Goal: Task Accomplishment & Management: Manage account settings

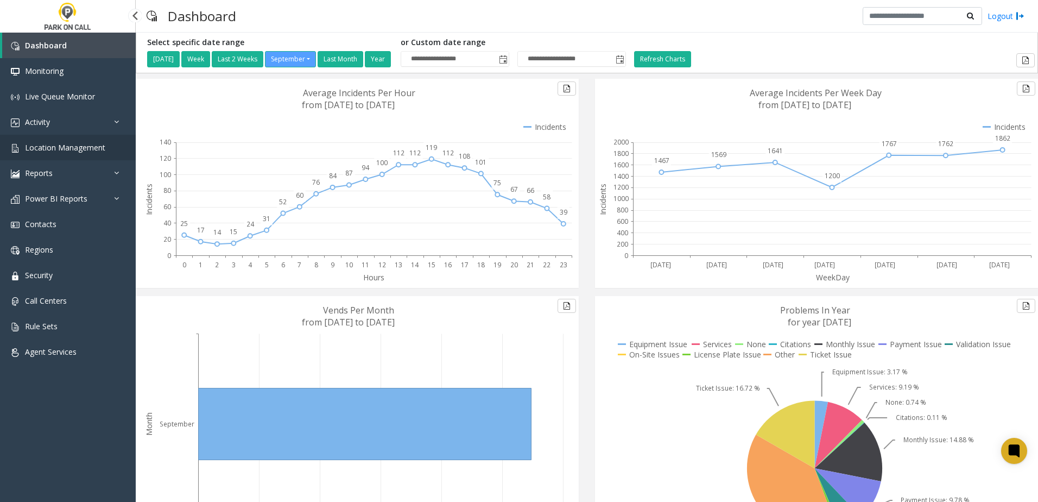
click at [83, 151] on span "Location Management" at bounding box center [65, 147] width 80 height 10
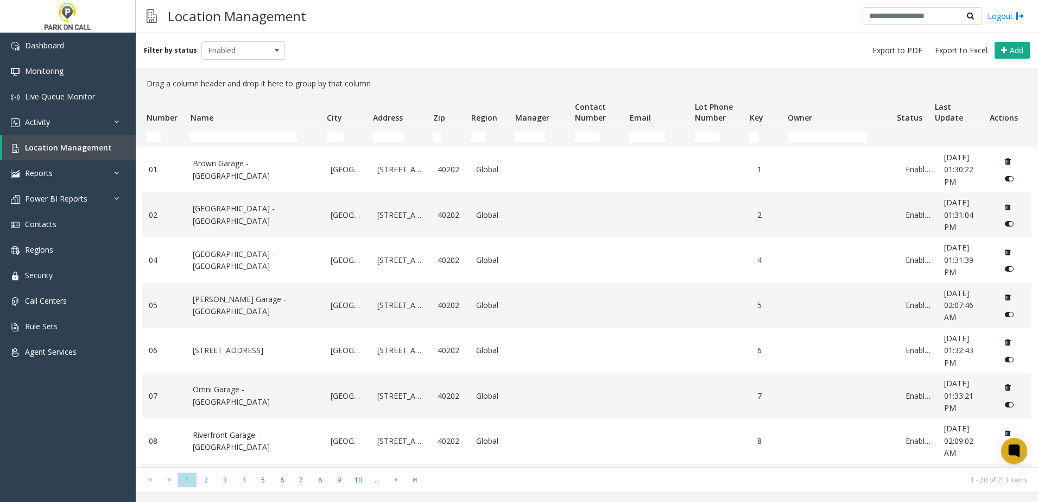
click at [269, 128] on td "Name Filter" at bounding box center [254, 137] width 136 height 20
click at [264, 133] on input "Name Filter" at bounding box center [243, 136] width 107 height 11
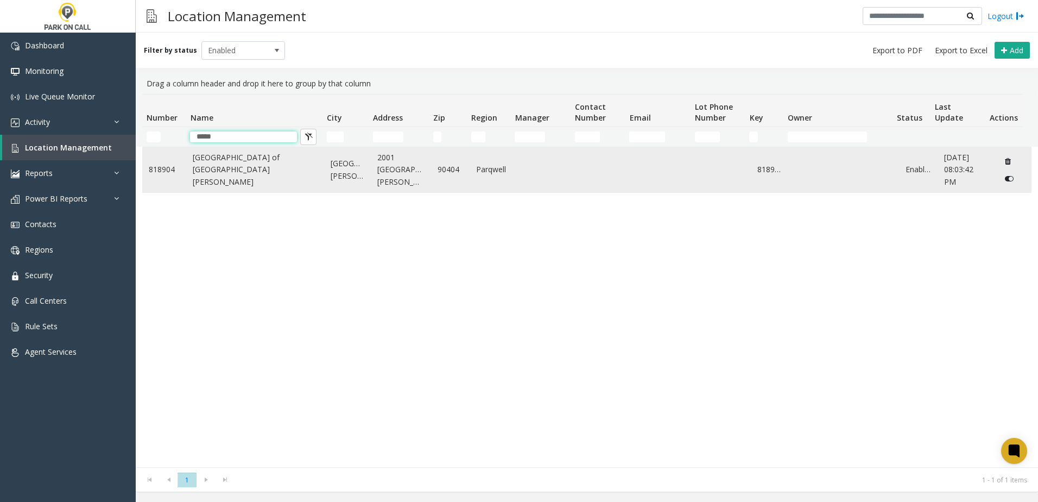
type input "*****"
click at [287, 157] on link "[GEOGRAPHIC_DATA] of [GEOGRAPHIC_DATA][PERSON_NAME]" at bounding box center [255, 169] width 125 height 36
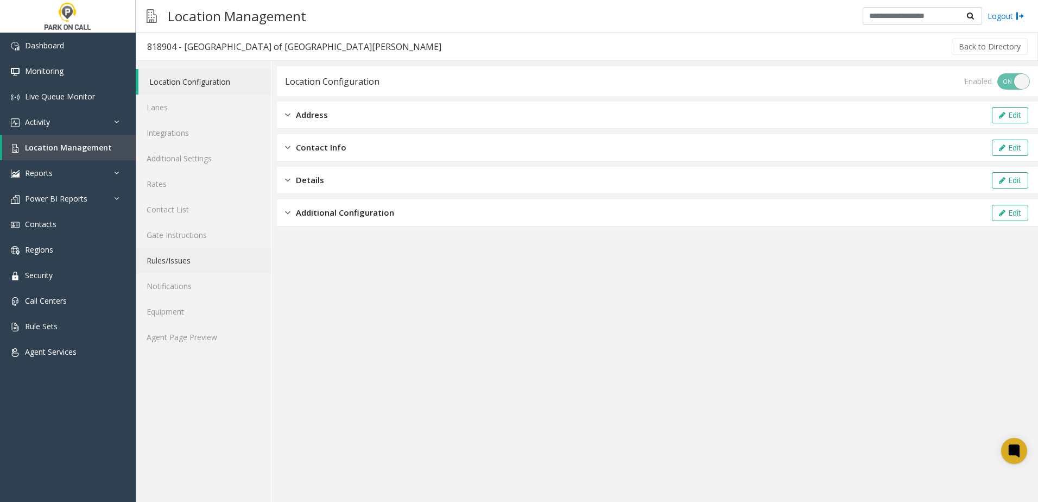
click at [188, 263] on link "Rules/Issues" at bounding box center [203, 261] width 135 height 26
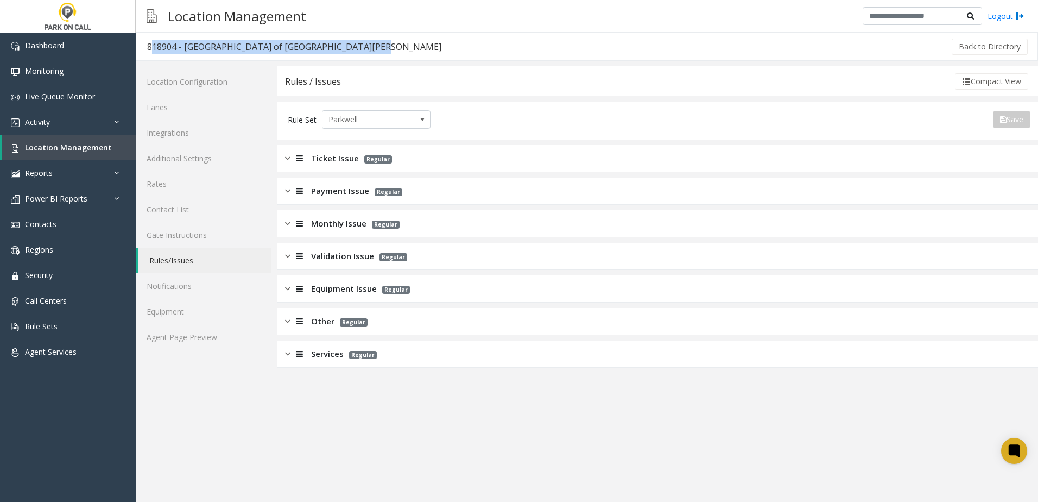
drag, startPoint x: 357, startPoint y: 46, endPoint x: 148, endPoint y: 46, distance: 209.0
click at [148, 46] on h3 "818904 - [GEOGRAPHIC_DATA] of [GEOGRAPHIC_DATA][PERSON_NAME]" at bounding box center [294, 46] width 316 height 25
copy div "818904 - [GEOGRAPHIC_DATA] of [GEOGRAPHIC_DATA][PERSON_NAME]"
click at [222, 110] on link "Lanes" at bounding box center [203, 107] width 135 height 26
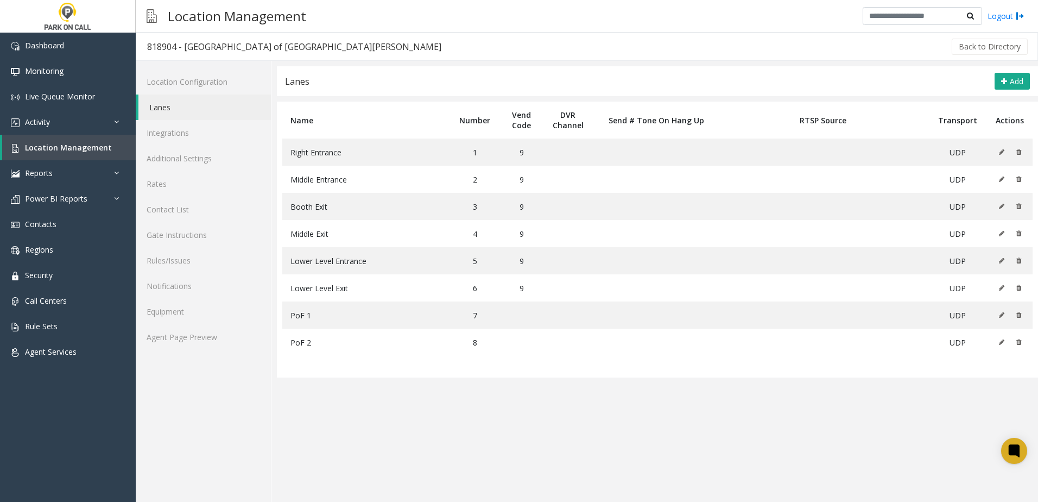
click at [352, 412] on app-lanes "Lanes Add Name Number Vend Code DVR Channel Send # Tone On Hang Up RTSP Source …" at bounding box center [657, 283] width 761 height 435
click at [75, 143] on span "Location Management" at bounding box center [68, 147] width 87 height 10
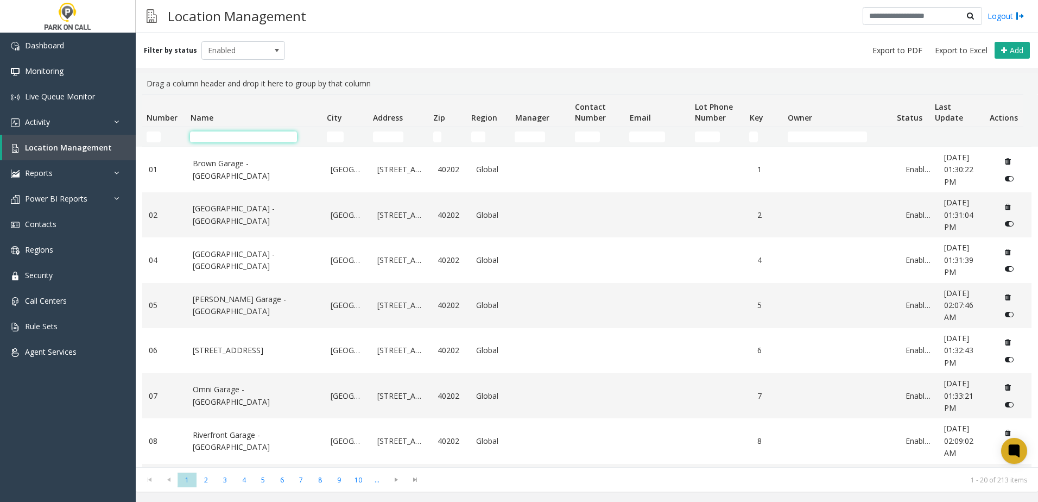
click at [248, 133] on input "Name Filter" at bounding box center [243, 136] width 107 height 11
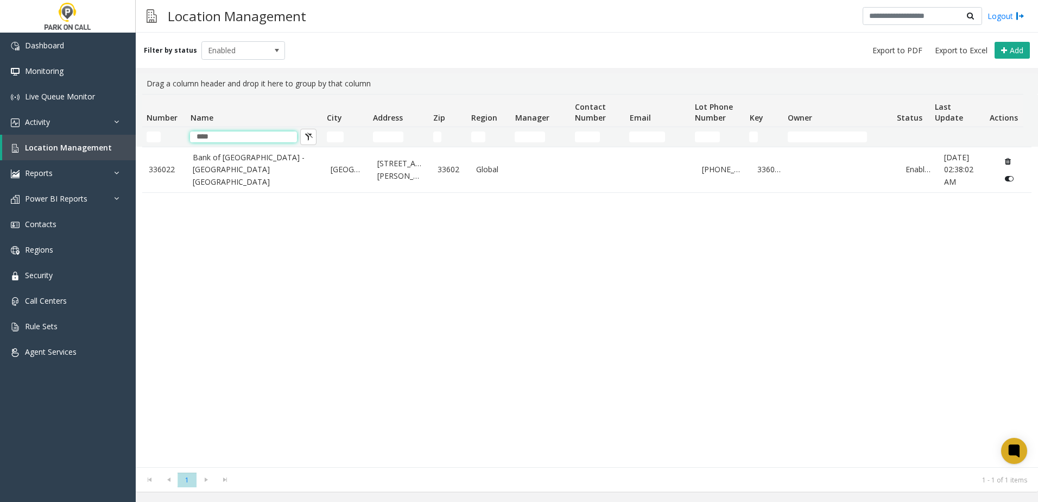
type input "****"
click at [211, 354] on div "336022 [GEOGRAPHIC_DATA] - [GEOGRAPHIC_DATA] [GEOGRAPHIC_DATA] [GEOGRAPHIC_DATA…" at bounding box center [586, 307] width 889 height 320
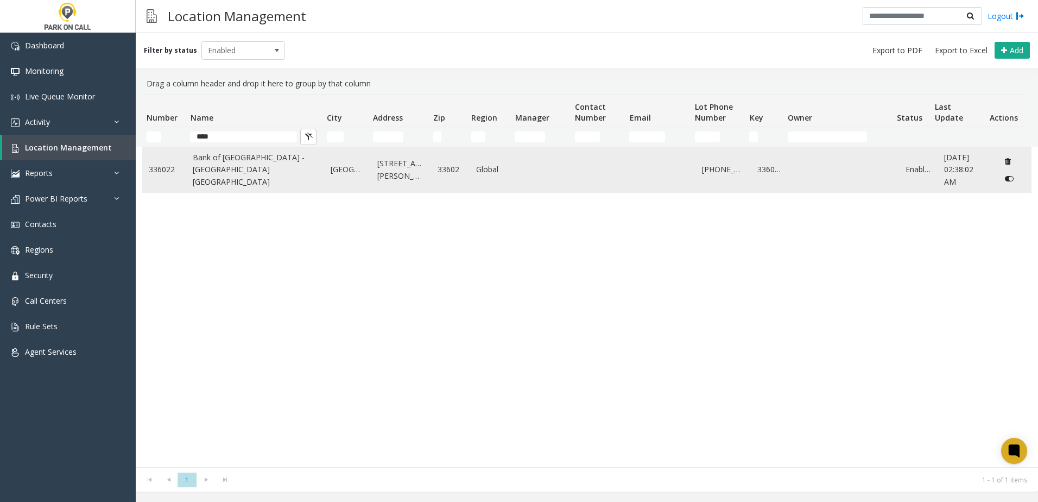
click at [213, 181] on link "Bank of [GEOGRAPHIC_DATA] - [GEOGRAPHIC_DATA] [GEOGRAPHIC_DATA]" at bounding box center [255, 169] width 125 height 36
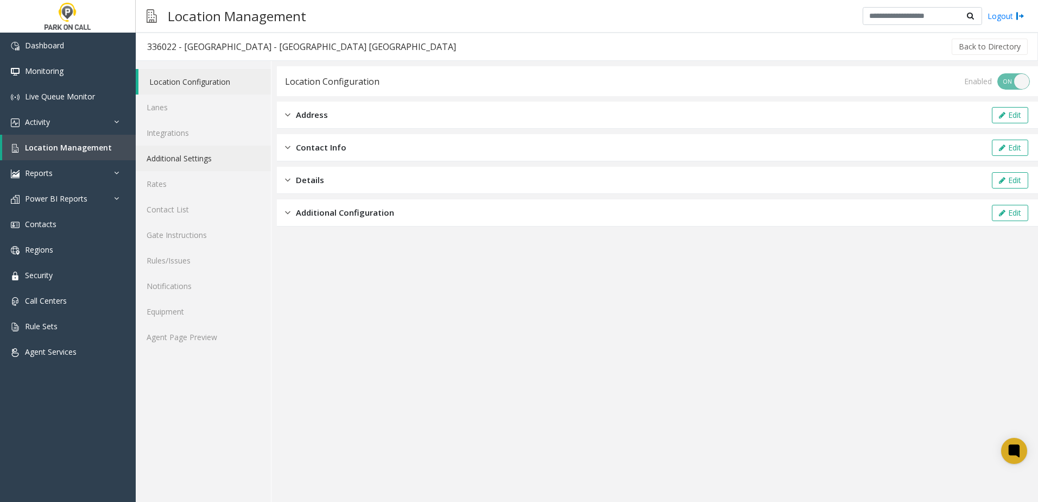
click at [200, 154] on link "Additional Settings" at bounding box center [203, 159] width 135 height 26
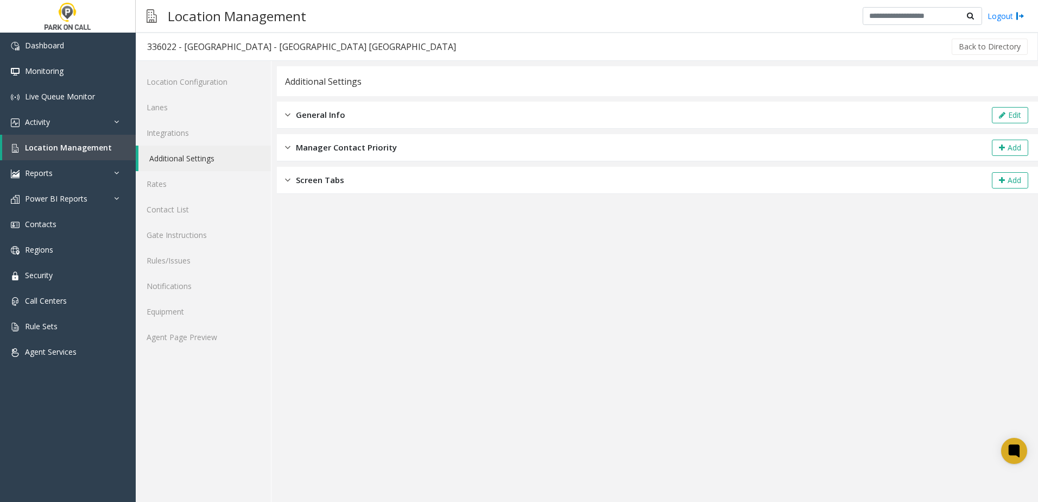
click at [350, 118] on div "General Info Edit" at bounding box center [657, 115] width 761 height 27
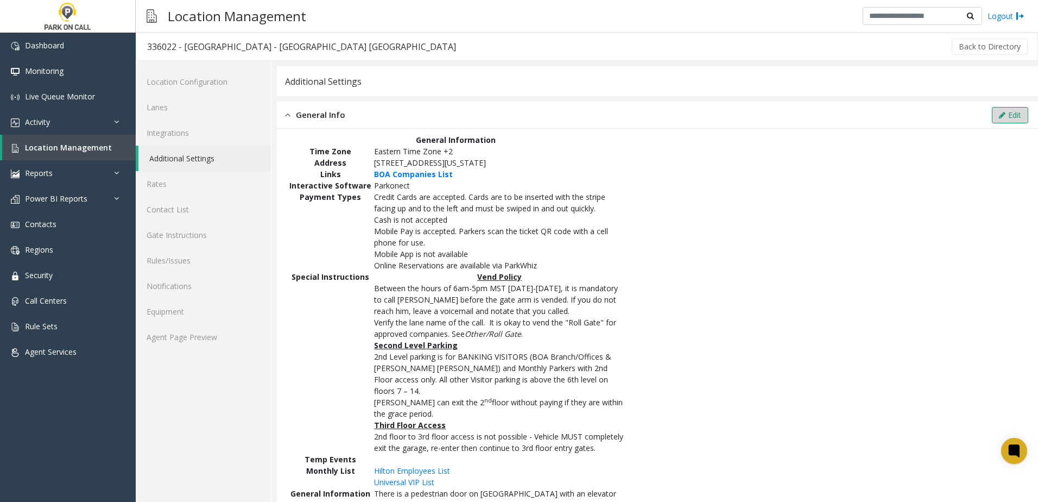
click at [1005, 112] on button "Edit" at bounding box center [1010, 115] width 36 height 16
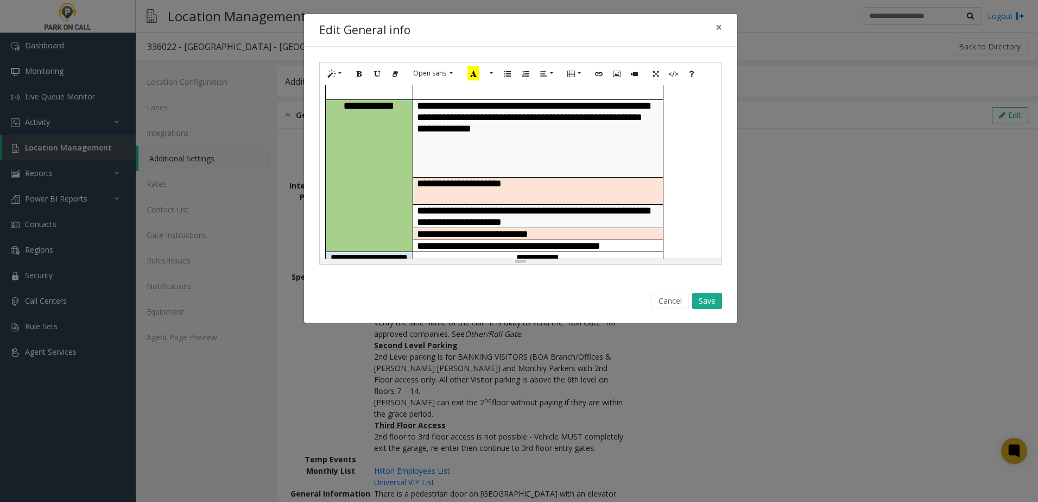
scroll to position [163, 0]
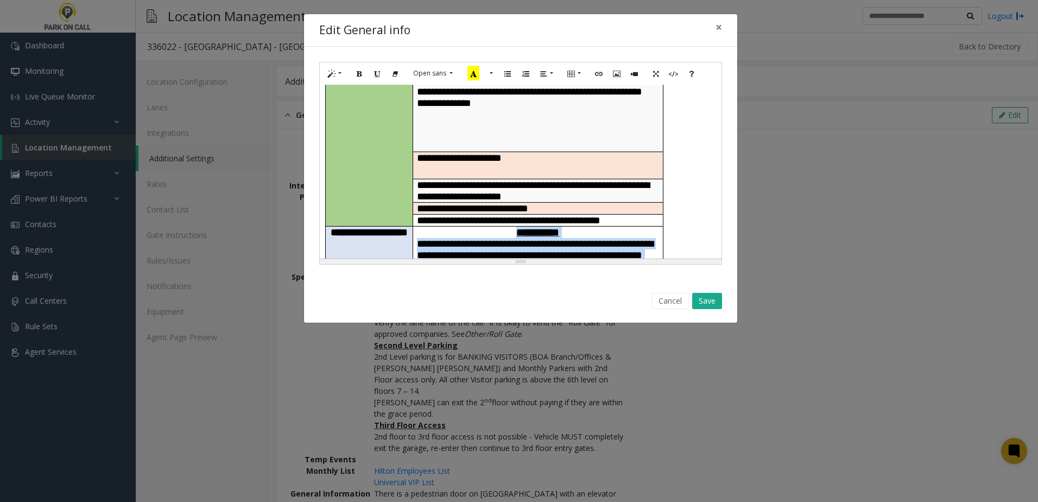
drag, startPoint x: 595, startPoint y: 189, endPoint x: 501, endPoint y: 141, distance: 105.2
click at [501, 226] on td "**********" at bounding box center [538, 249] width 250 height 46
paste div
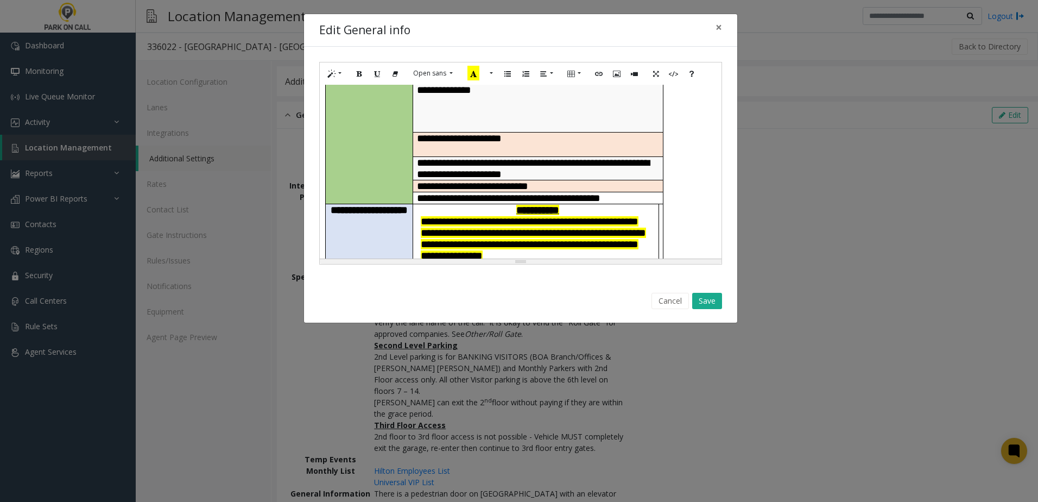
click at [572, 216] on span "**********" at bounding box center [533, 238] width 225 height 45
click at [502, 216] on p "**********" at bounding box center [538, 239] width 234 height 46
click at [509, 216] on span "**********" at bounding box center [533, 238] width 225 height 45
click at [708, 302] on button "Save" at bounding box center [707, 301] width 30 height 16
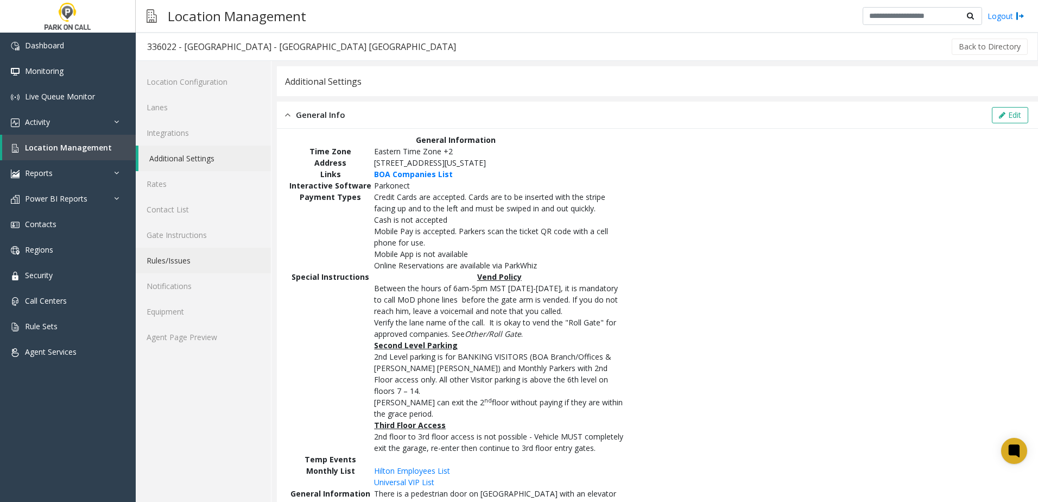
click at [191, 260] on link "Rules/Issues" at bounding box center [203, 261] width 135 height 26
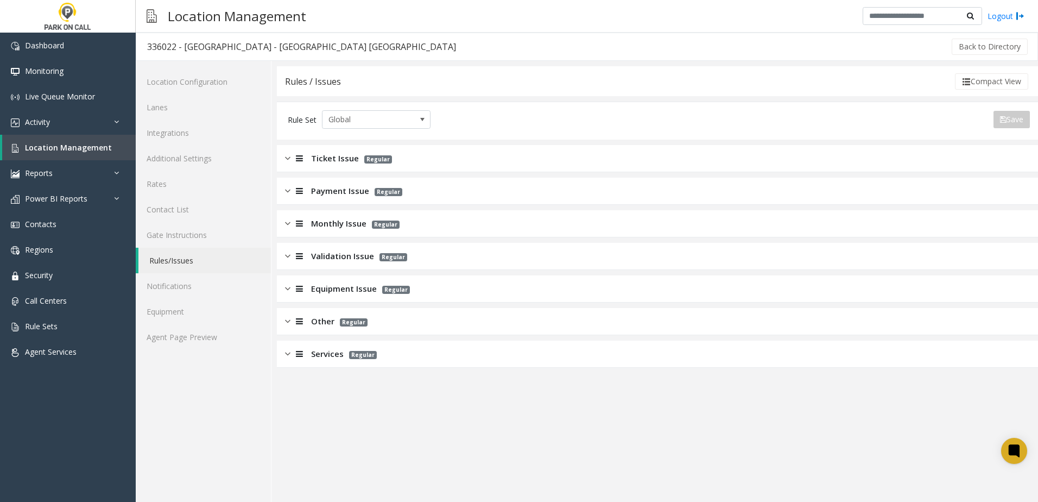
click at [359, 163] on p "Regular" at bounding box center [375, 158] width 33 height 12
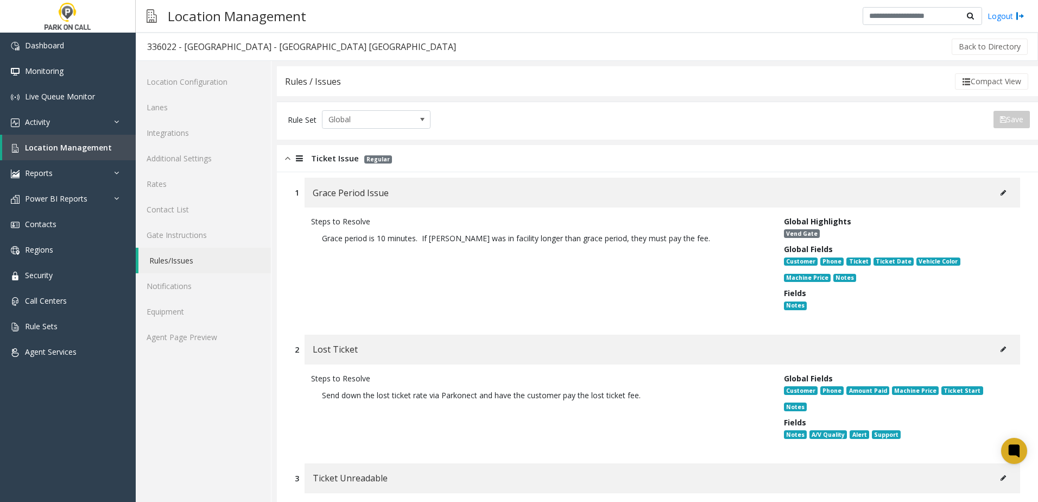
click at [1001, 195] on icon at bounding box center [1003, 192] width 5 height 7
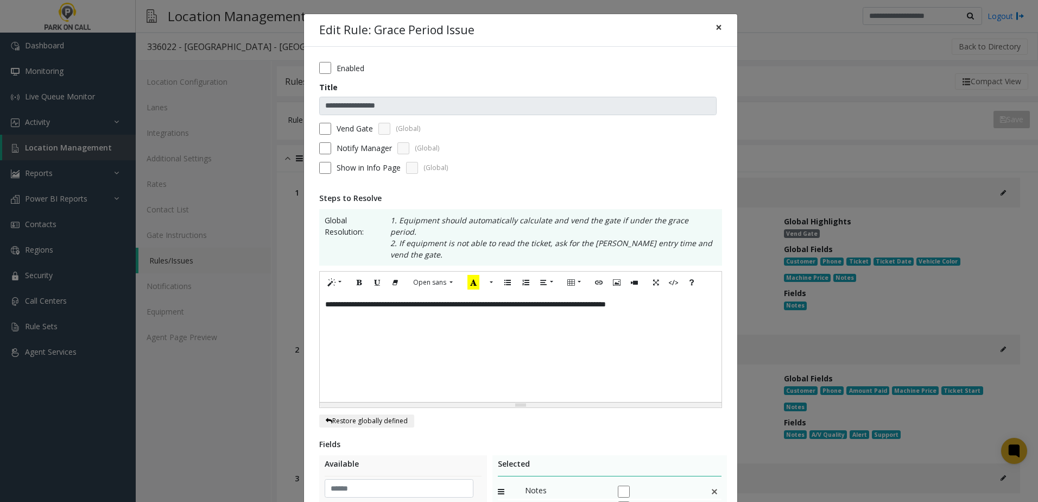
click at [716, 27] on span "×" at bounding box center [719, 27] width 7 height 15
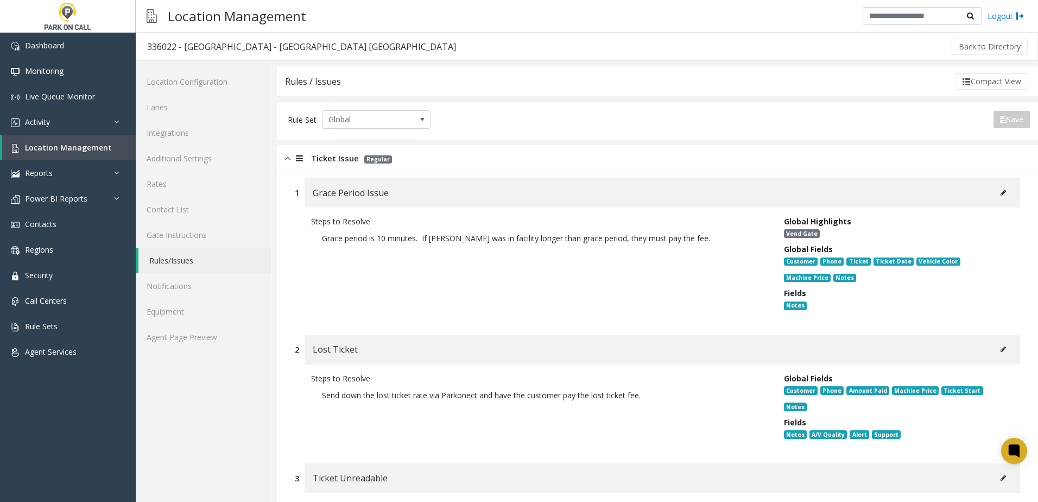
click at [1001, 347] on icon at bounding box center [1003, 349] width 5 height 7
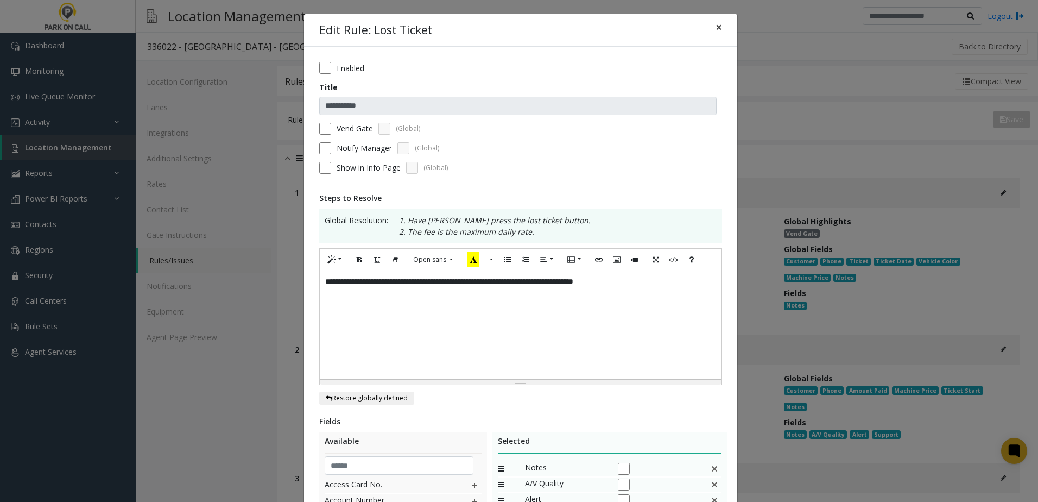
click at [717, 27] on span "×" at bounding box center [719, 27] width 7 height 15
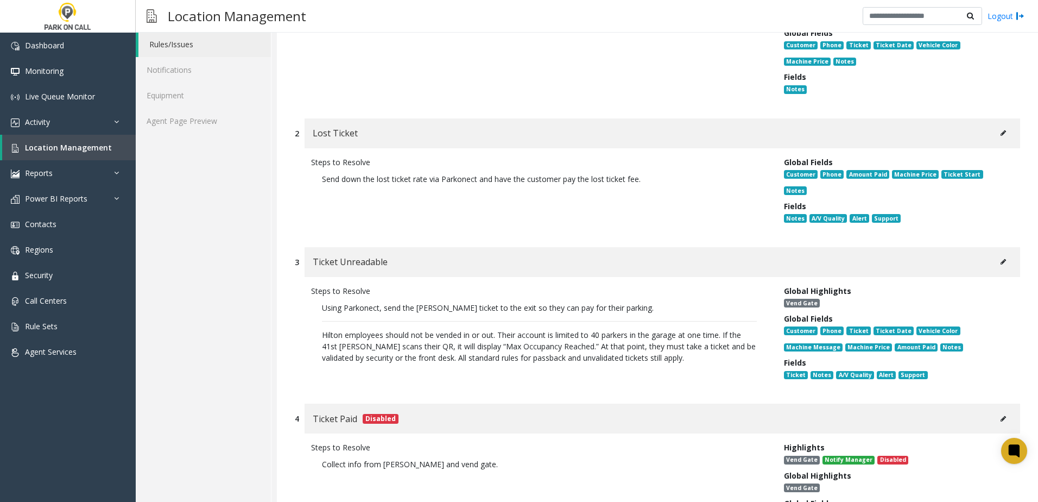
scroll to position [217, 0]
click at [1001, 257] on icon at bounding box center [1003, 260] width 5 height 7
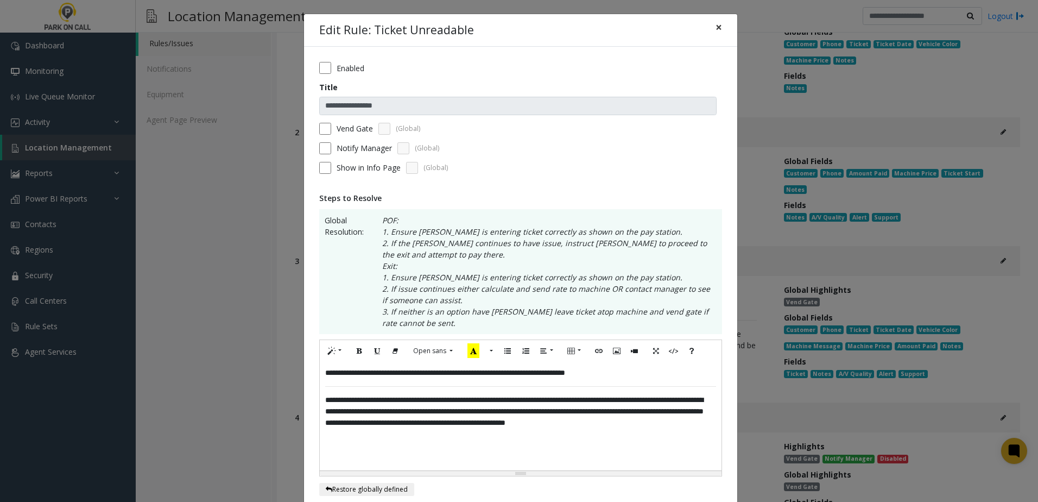
click at [716, 28] on span "×" at bounding box center [719, 27] width 7 height 15
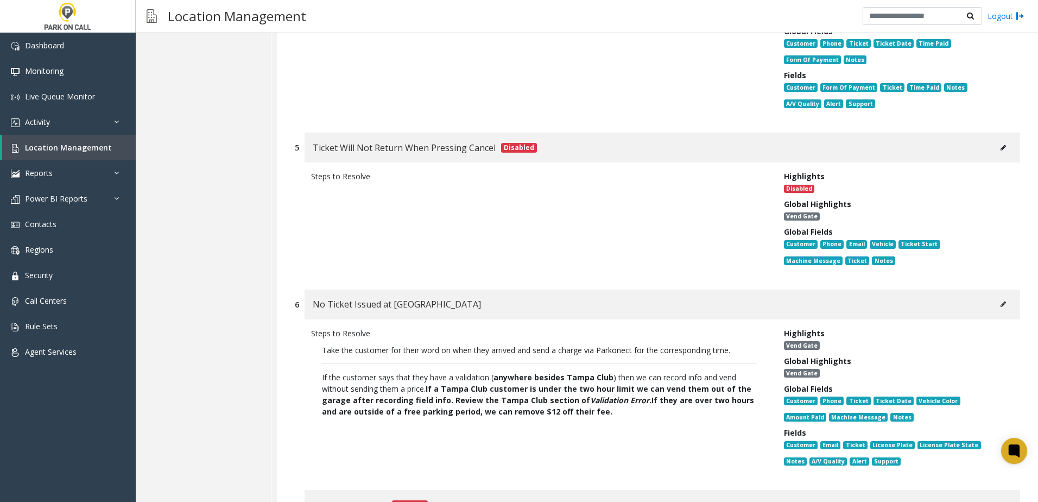
scroll to position [706, 0]
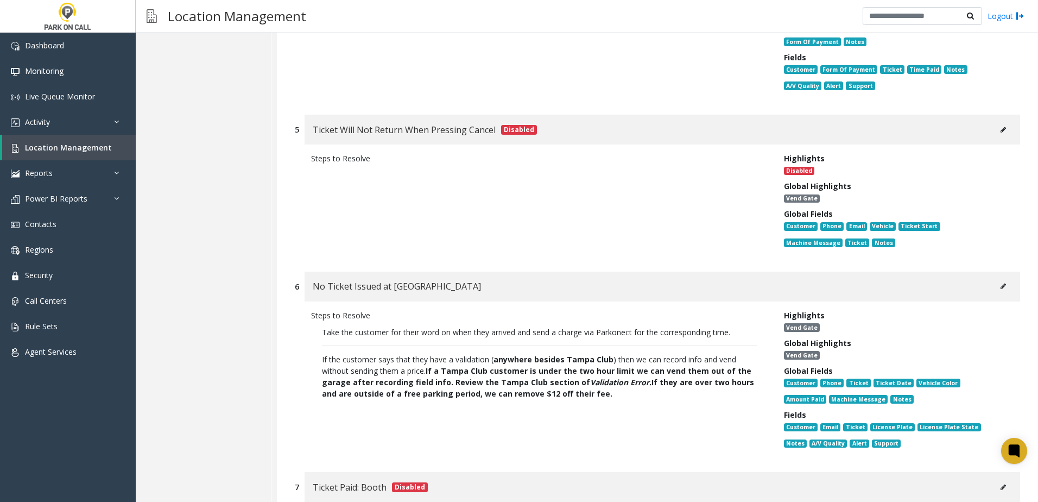
click at [995, 278] on button at bounding box center [1003, 286] width 17 height 16
type input "**********"
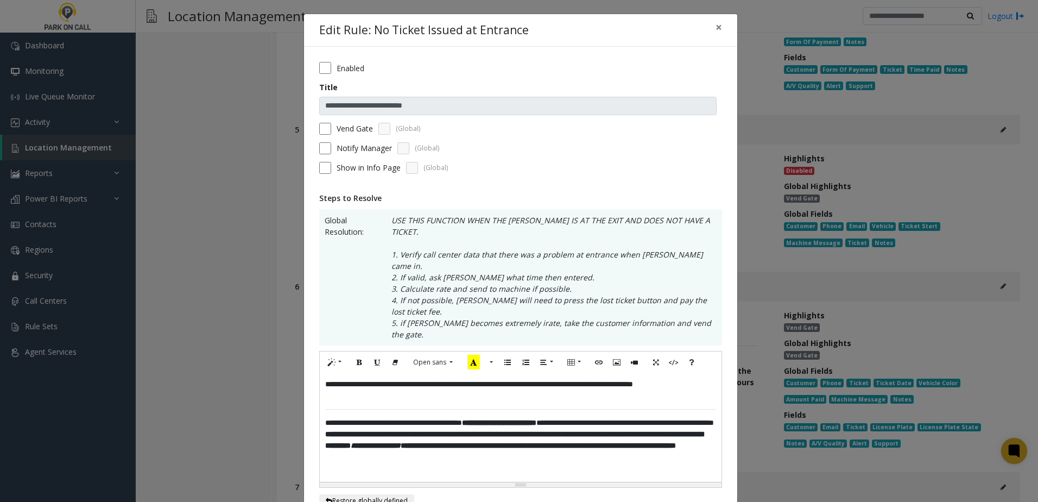
click at [365, 378] on p "**********" at bounding box center [520, 389] width 391 height 23
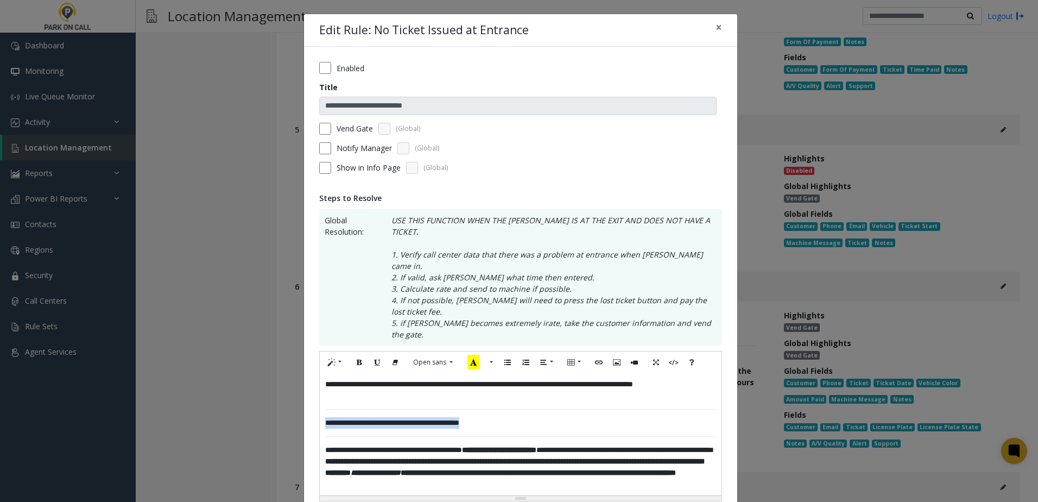
drag, startPoint x: 512, startPoint y: 387, endPoint x: 333, endPoint y: 355, distance: 181.5
click at [313, 385] on div "**********" at bounding box center [520, 437] width 433 height 780
click at [356, 357] on icon "Bold (CTRL+B)" at bounding box center [359, 361] width 7 height 9
click at [467, 355] on icon "Recent Color" at bounding box center [473, 362] width 12 height 15
click at [476, 396] on div "**********" at bounding box center [521, 434] width 402 height 122
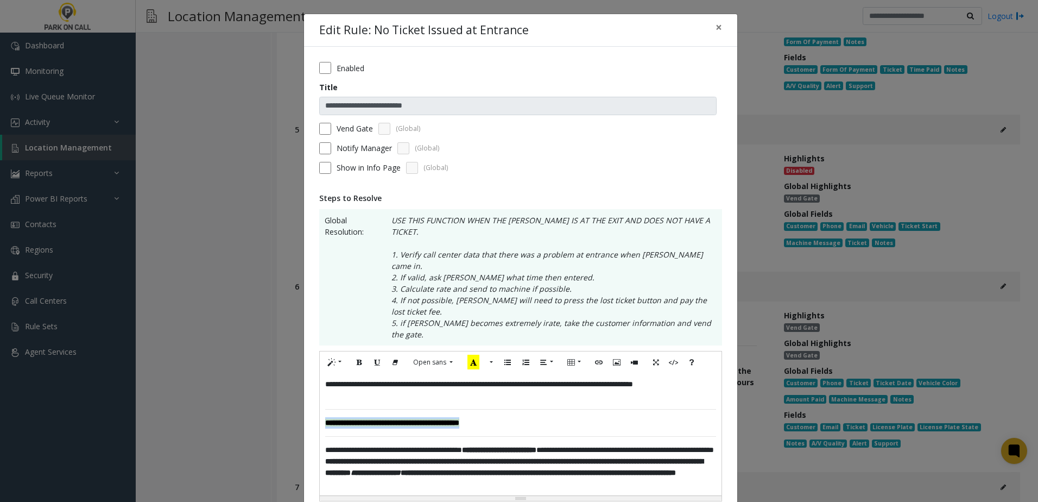
drag, startPoint x: 524, startPoint y: 388, endPoint x: 308, endPoint y: 388, distance: 216.1
click at [308, 388] on div "**********" at bounding box center [520, 437] width 433 height 780
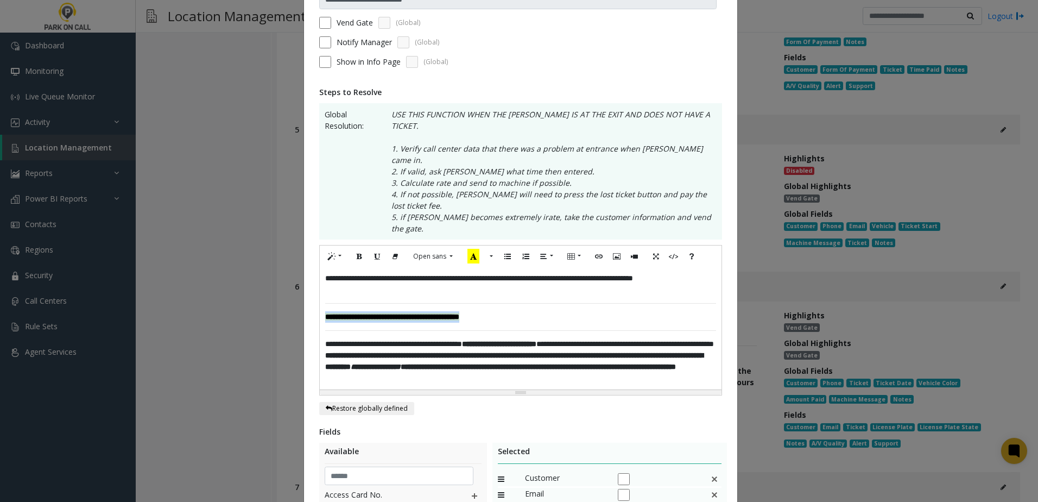
scroll to position [305, 0]
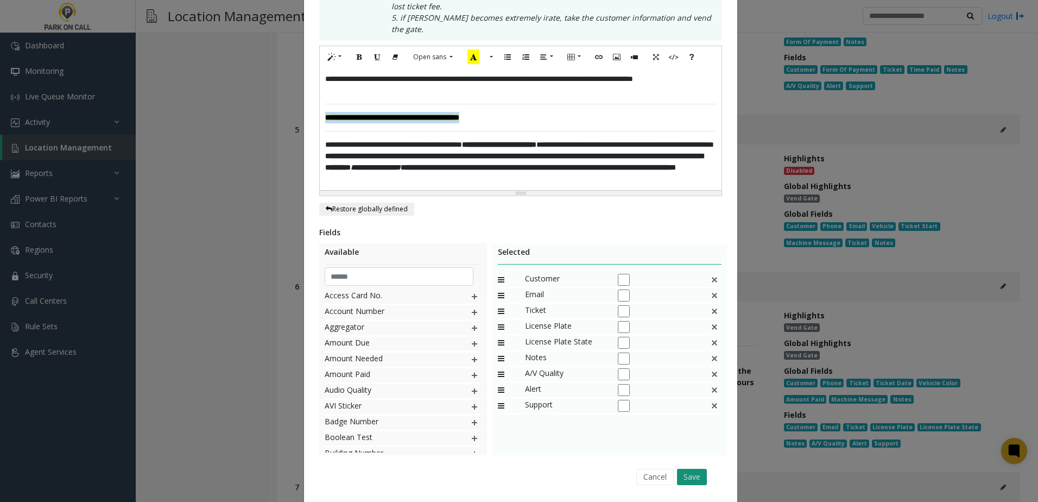
click at [697, 469] on button "Save" at bounding box center [692, 477] width 30 height 16
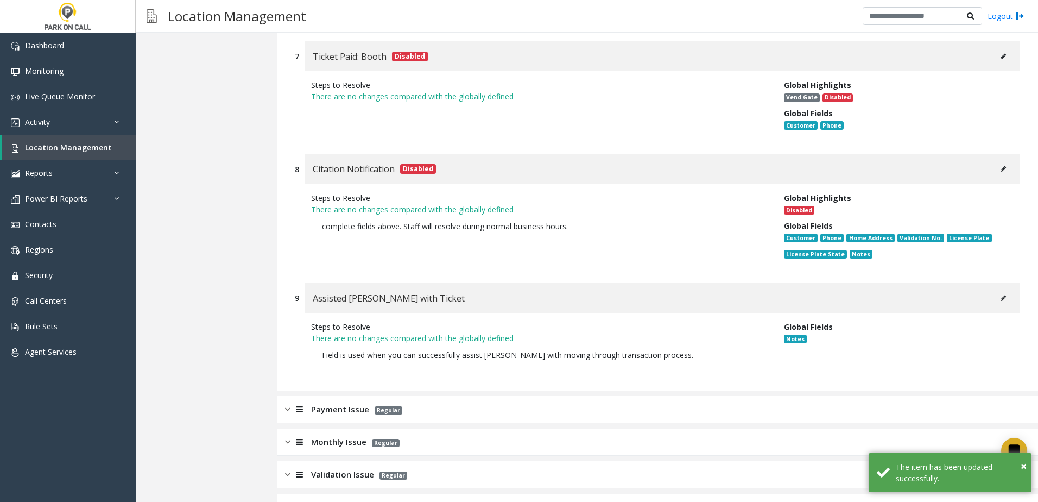
scroll to position [1218, 0]
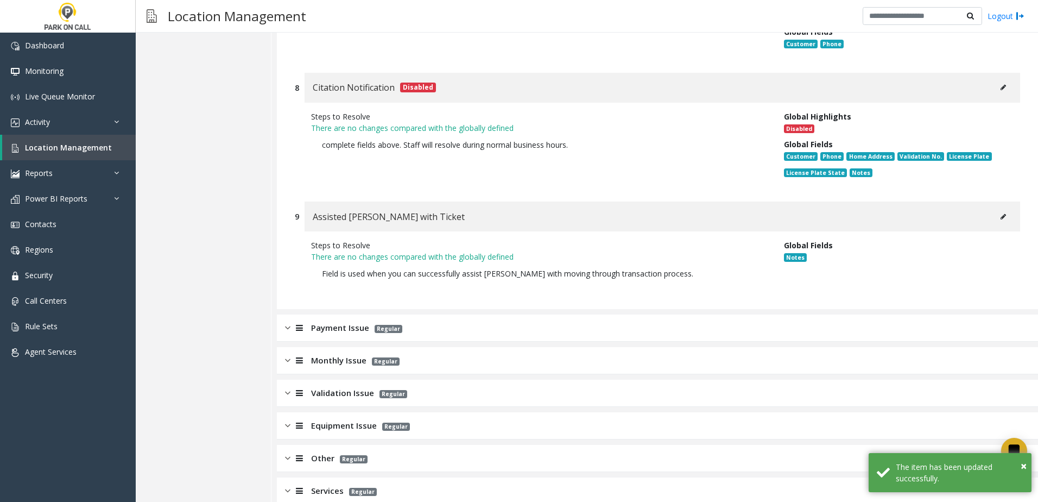
click at [415, 314] on div "Payment Issue Regular" at bounding box center [657, 327] width 761 height 27
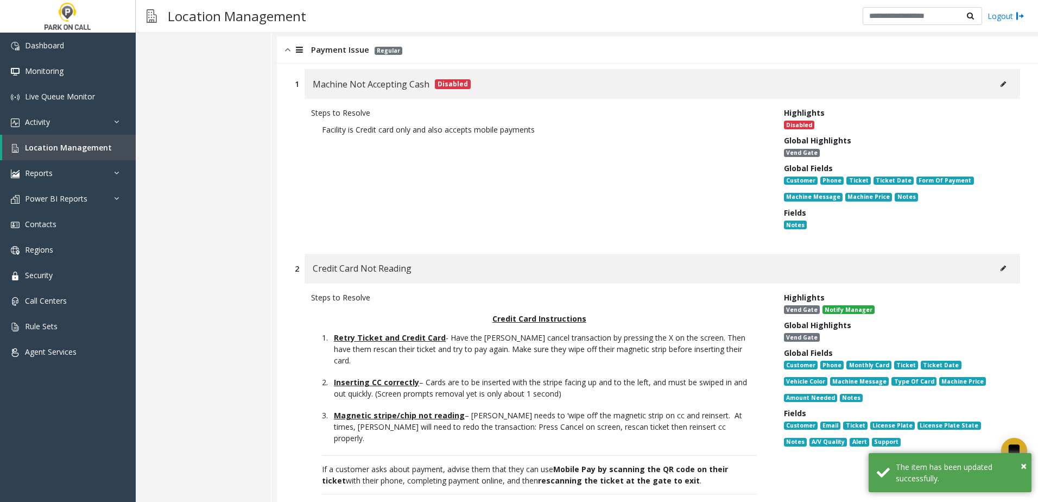
scroll to position [1544, 0]
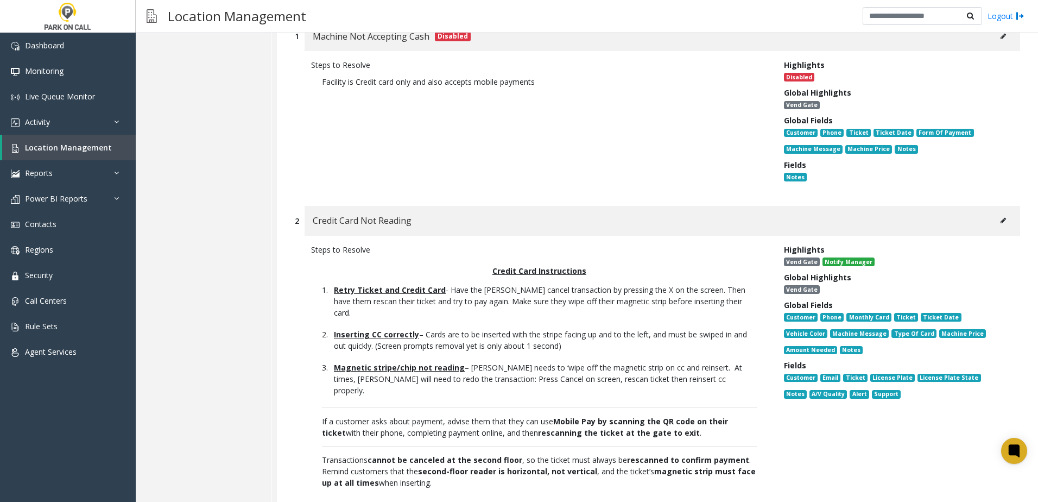
click at [995, 212] on button at bounding box center [1003, 220] width 17 height 16
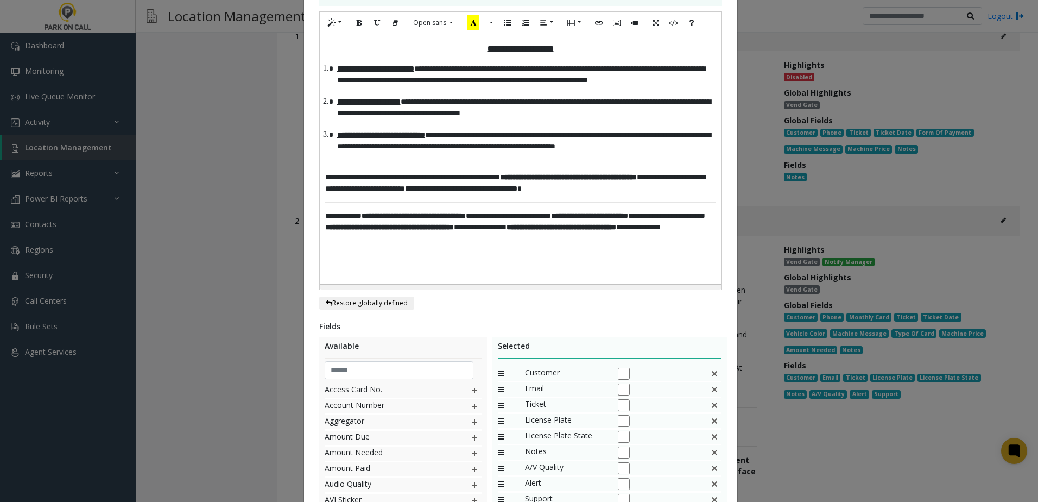
scroll to position [0, 0]
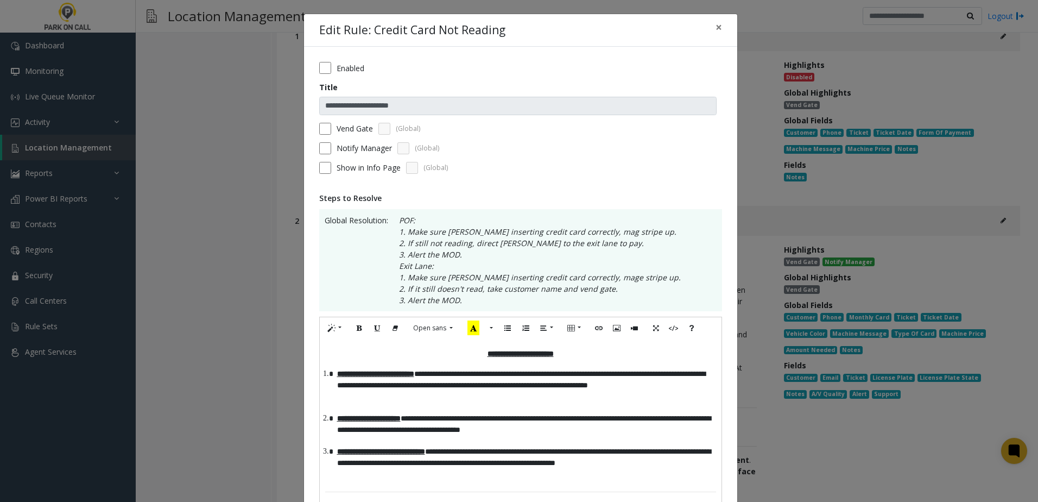
click at [466, 356] on h3 "**********" at bounding box center [520, 352] width 391 height 16
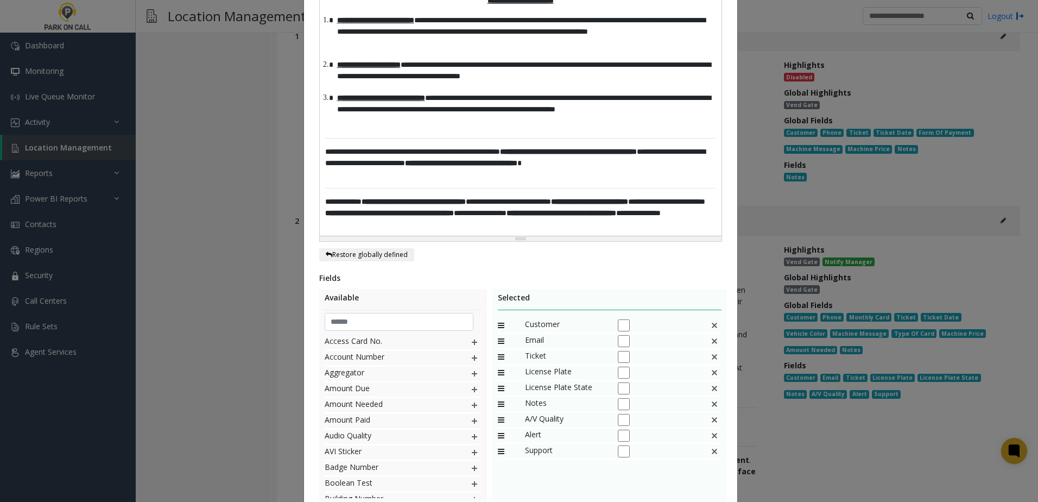
scroll to position [453, 0]
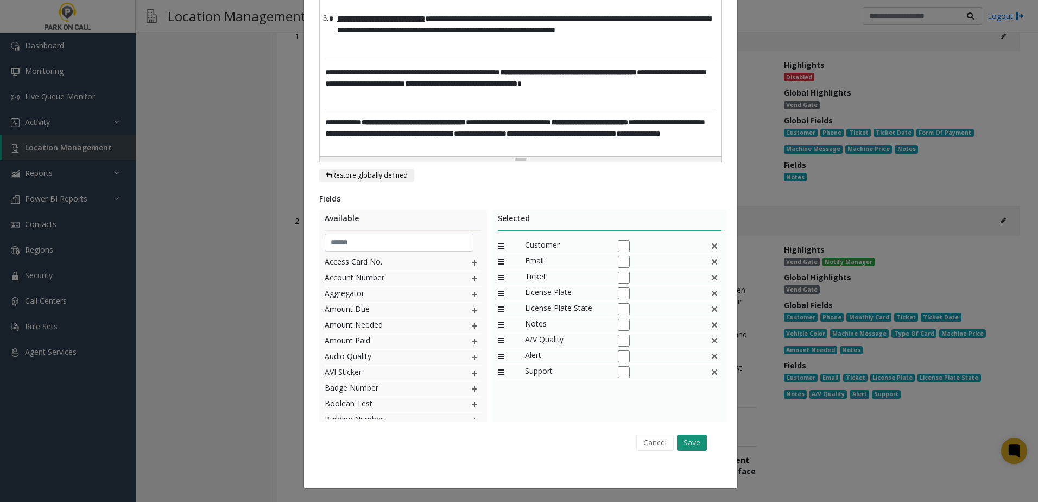
click at [686, 441] on button "Save" at bounding box center [692, 442] width 30 height 16
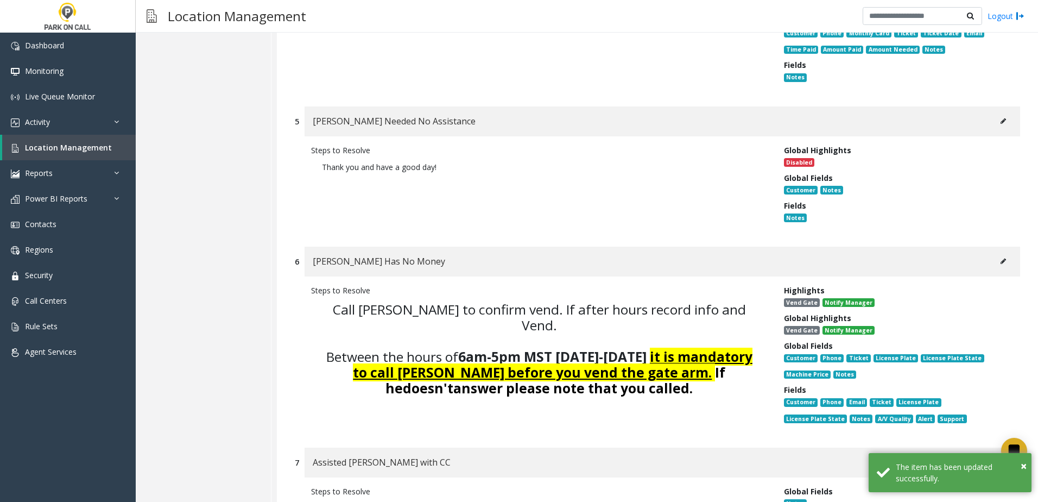
scroll to position [2304, 0]
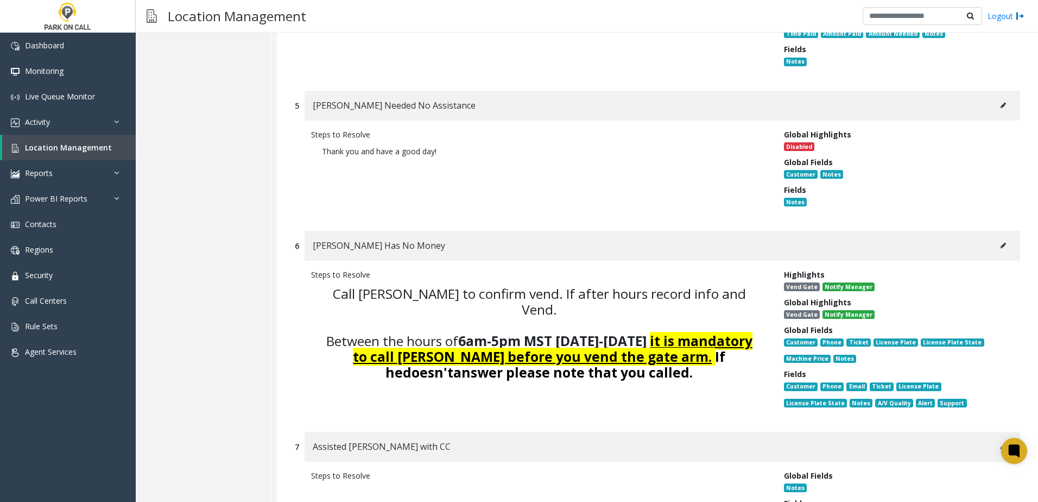
drag, startPoint x: 994, startPoint y: 208, endPoint x: 565, endPoint y: 320, distance: 443.9
click at [565, 320] on div "6 [PERSON_NAME] Has No Money Steps to Resolve Call [PERSON_NAME] to confirm ven…" at bounding box center [658, 326] width 742 height 190
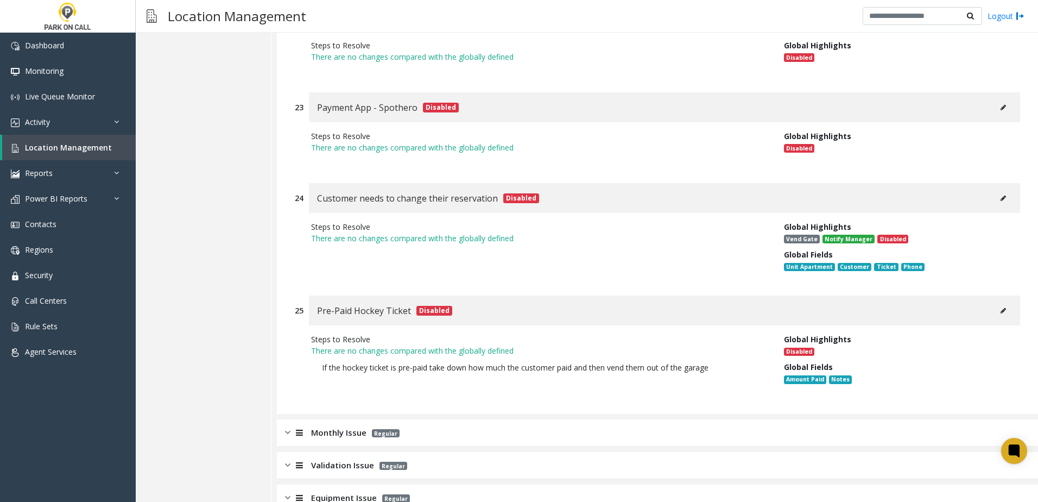
click at [339, 419] on div "Monthly Issue Regular" at bounding box center [657, 432] width 761 height 27
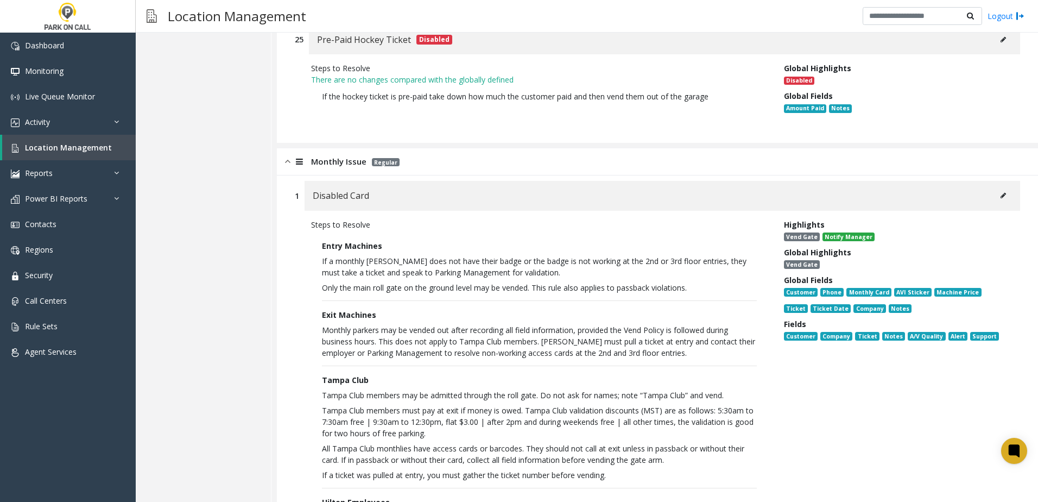
scroll to position [4996, 0]
click at [995, 187] on button at bounding box center [1003, 195] width 17 height 16
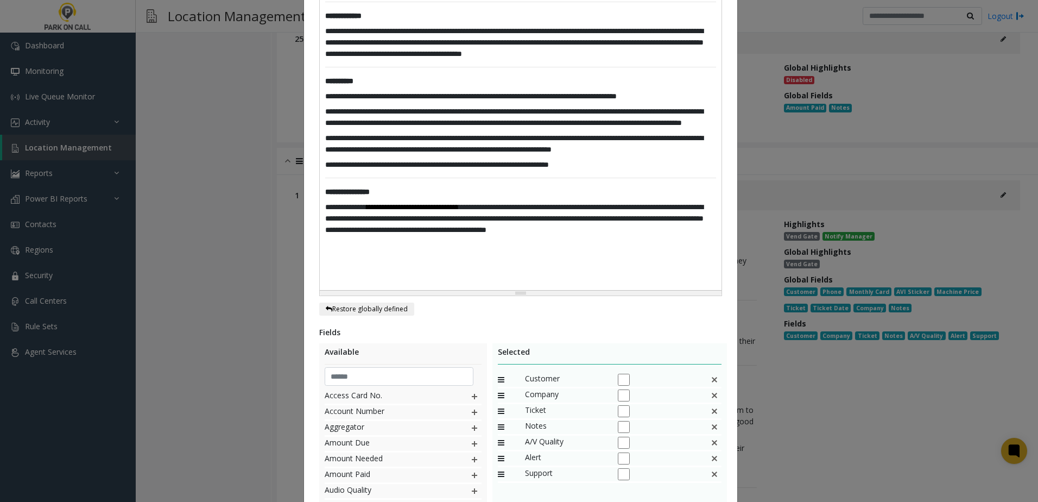
scroll to position [0, 0]
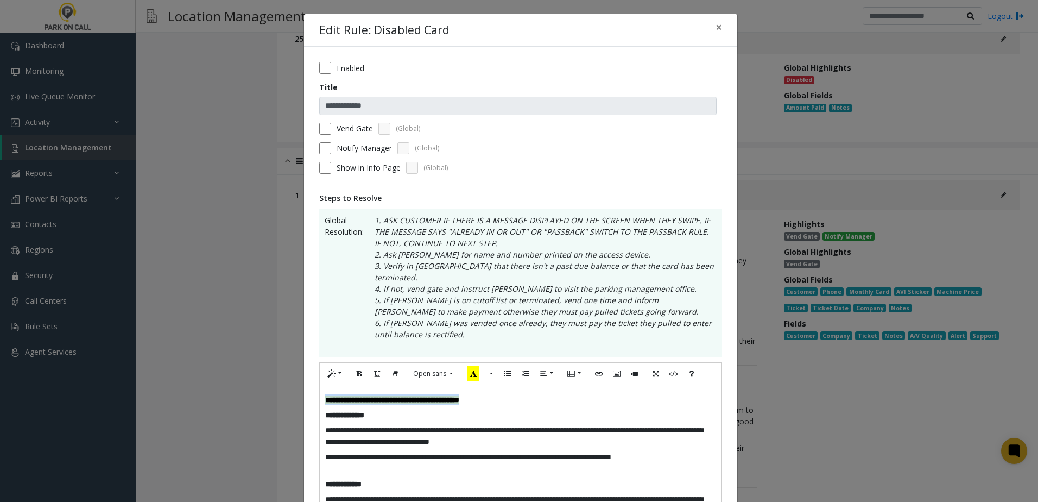
drag, startPoint x: 542, startPoint y: 389, endPoint x: 277, endPoint y: 379, distance: 265.2
click at [277, 379] on div "**********" at bounding box center [519, 251] width 1038 height 502
click at [545, 365] on button "Paragraph" at bounding box center [546, 373] width 25 height 17
click at [564, 389] on icon "Align center (CTRL+SHIFT+E)" at bounding box center [567, 393] width 7 height 9
click at [534, 453] on span "**********" at bounding box center [468, 457] width 286 height 8
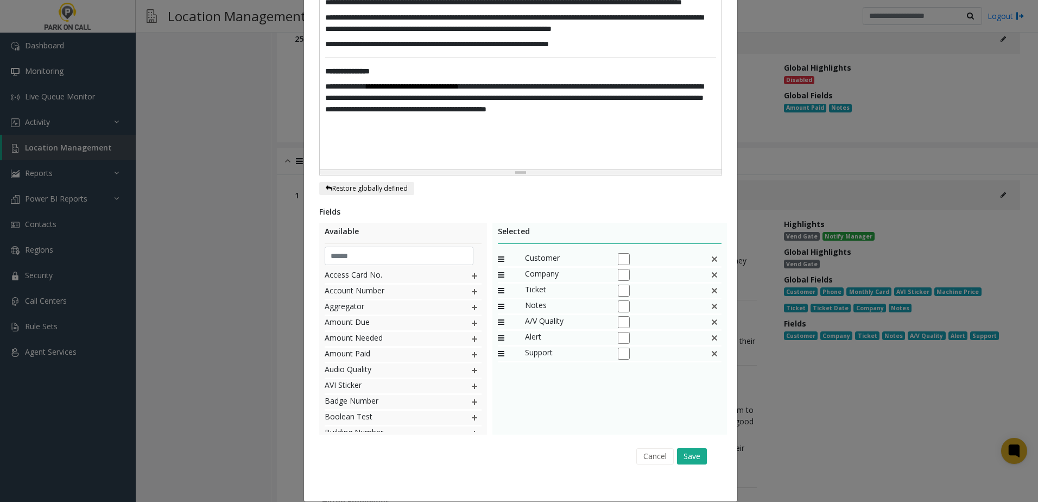
scroll to position [591, 0]
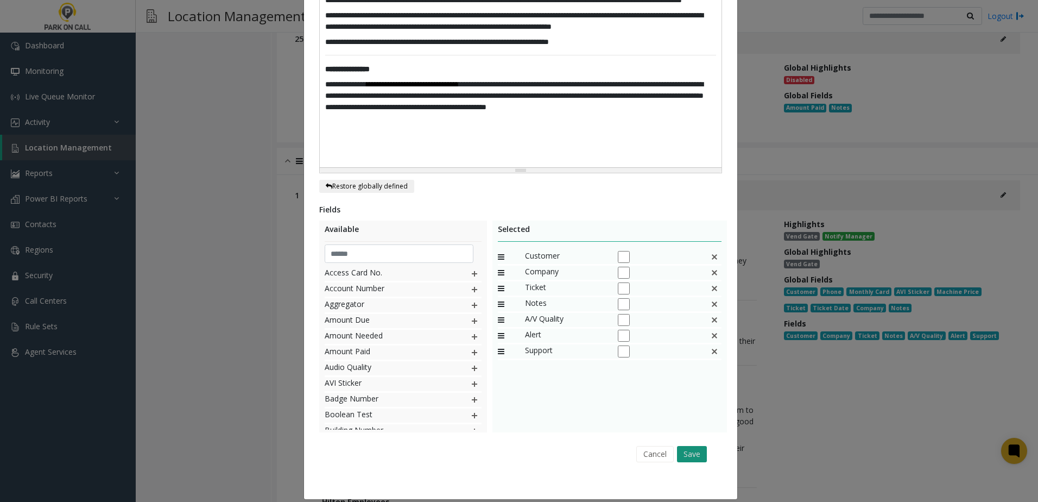
click at [696, 446] on button "Save" at bounding box center [692, 454] width 30 height 16
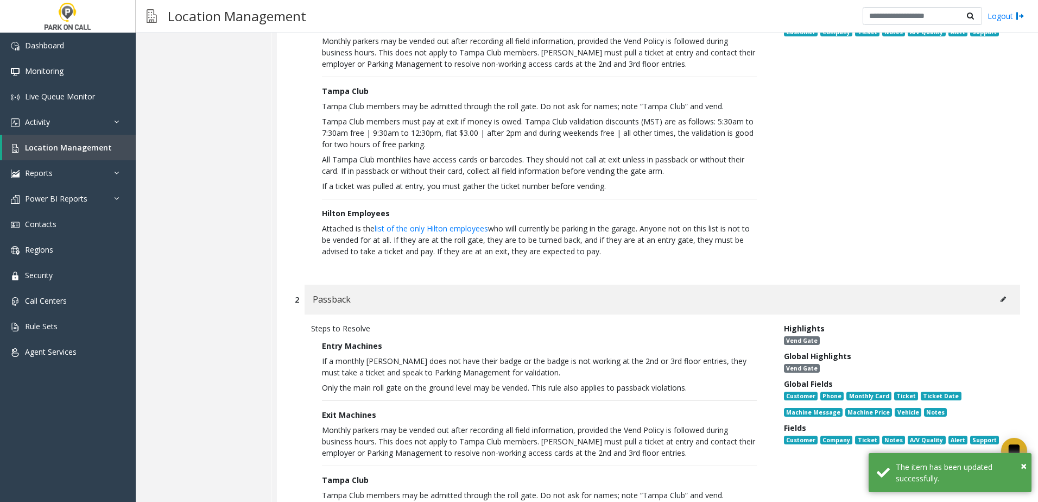
scroll to position [5322, 0]
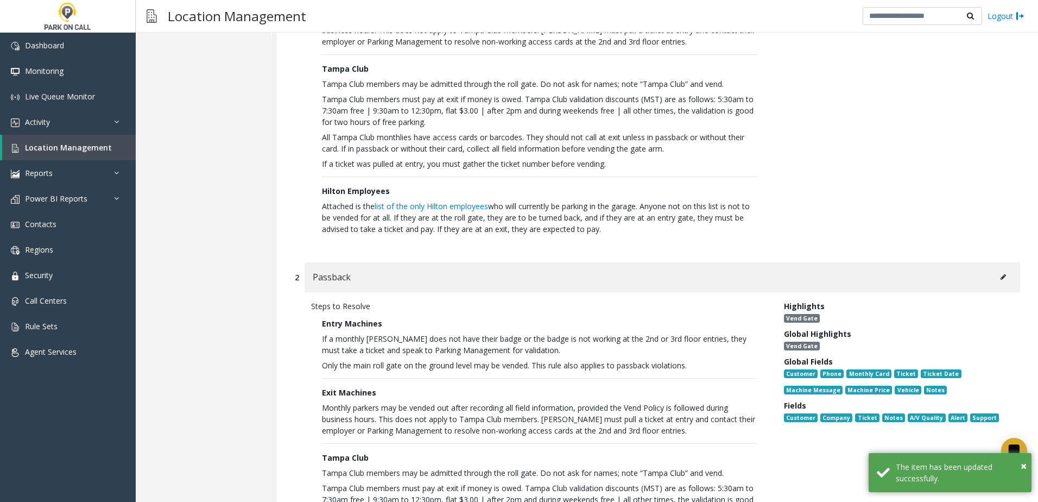
click at [1001, 274] on icon at bounding box center [1003, 277] width 5 height 7
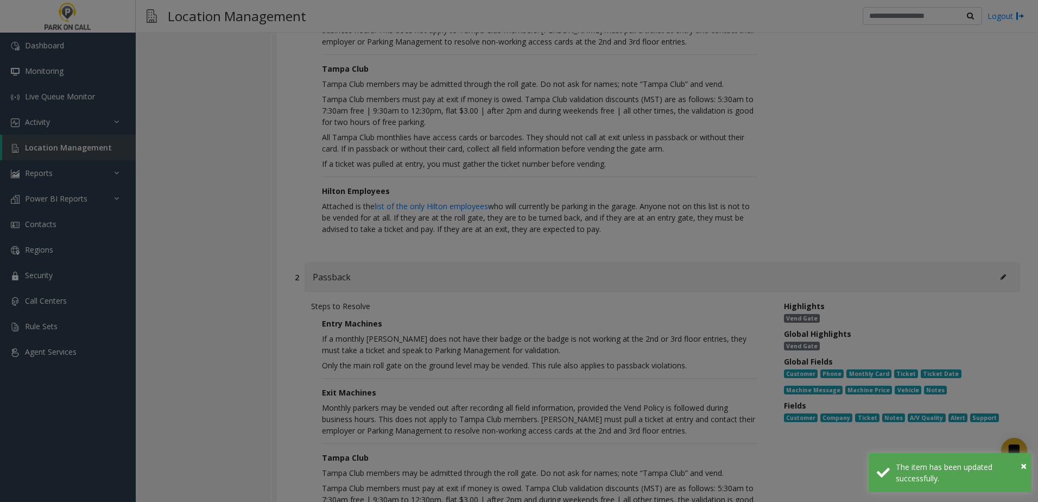
scroll to position [0, 0]
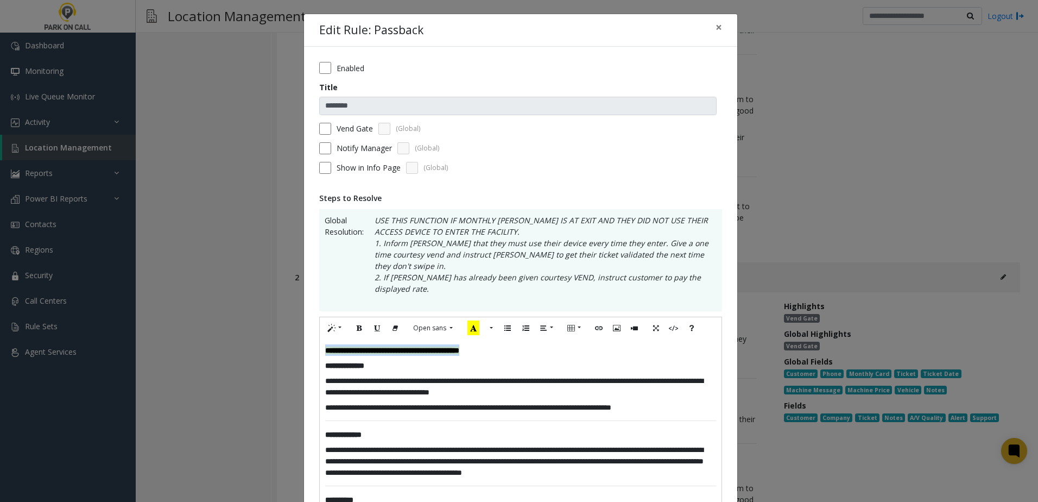
drag, startPoint x: 528, startPoint y: 324, endPoint x: 425, endPoint y: 313, distance: 103.7
click at [288, 327] on div "**********" at bounding box center [519, 251] width 1038 height 502
click at [547, 320] on button "Paragraph" at bounding box center [546, 328] width 25 height 17
click at [564, 344] on icon "Align center (CTRL+SHIFT+E)" at bounding box center [567, 348] width 7 height 9
click at [553, 375] on h5 "**********" at bounding box center [520, 386] width 391 height 23
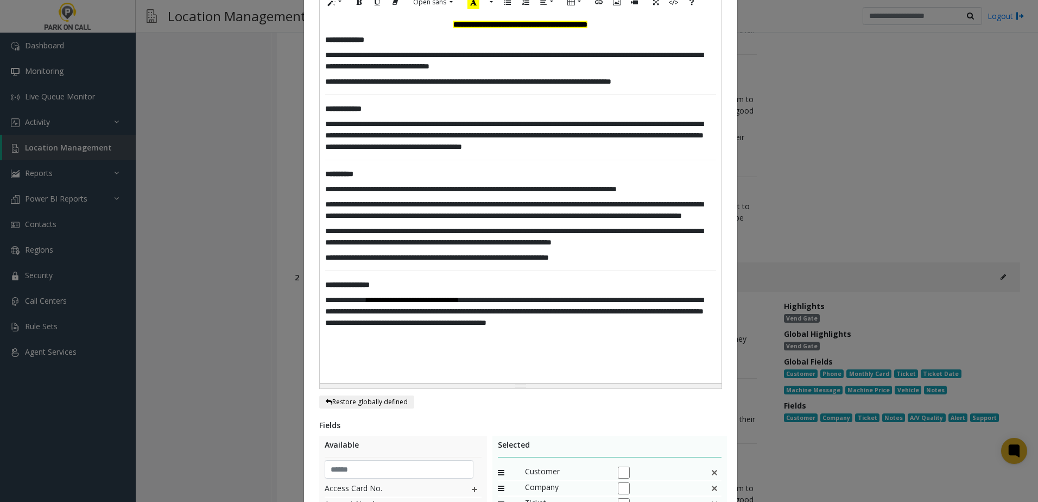
scroll to position [530, 0]
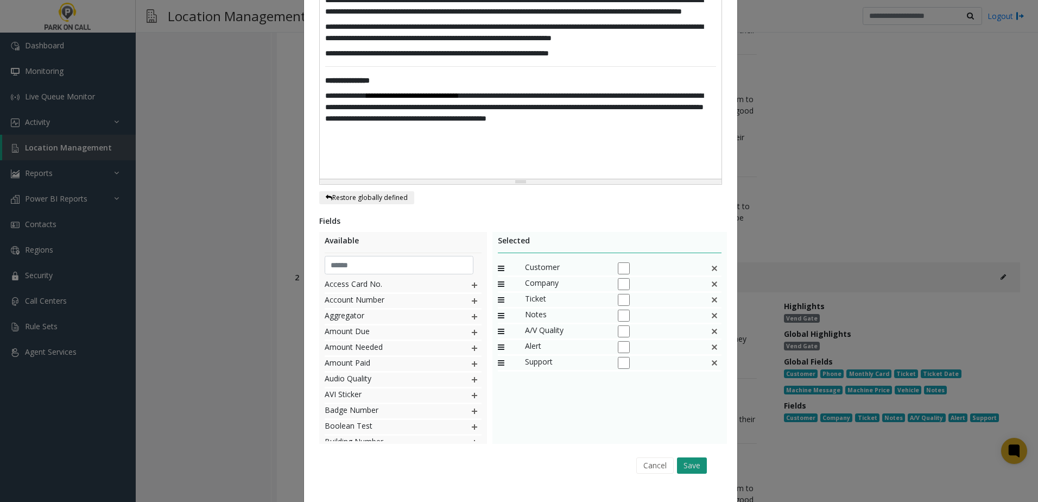
click at [680, 457] on button "Save" at bounding box center [692, 465] width 30 height 16
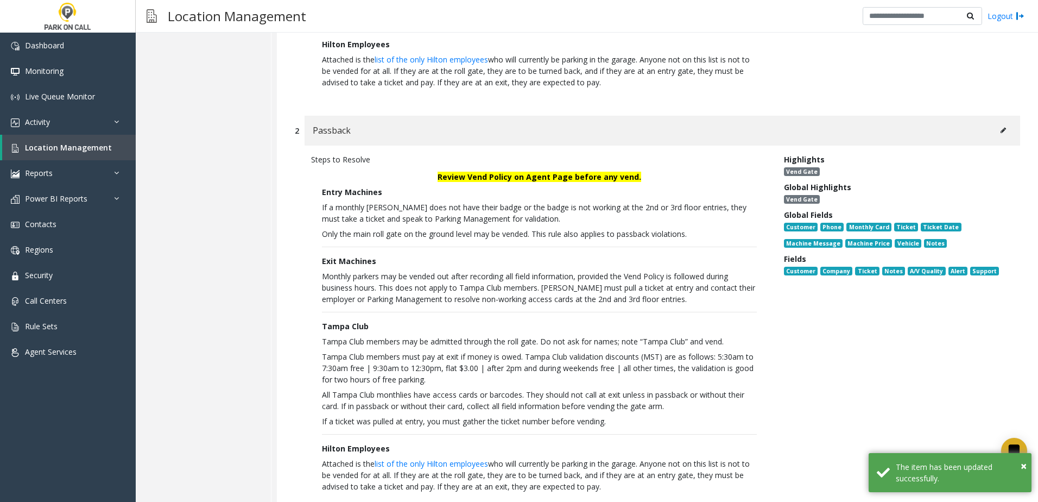
scroll to position [5648, 0]
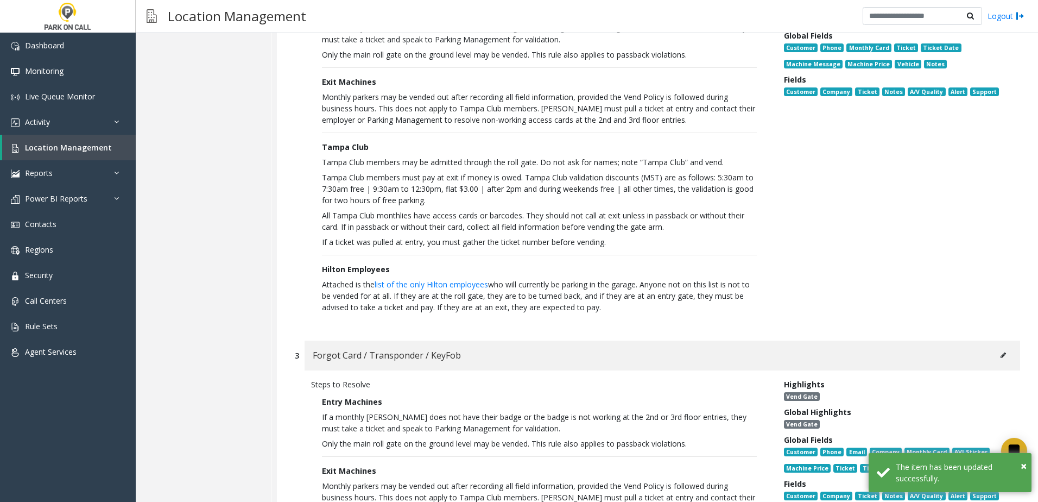
click at [1001, 352] on icon at bounding box center [1003, 355] width 5 height 7
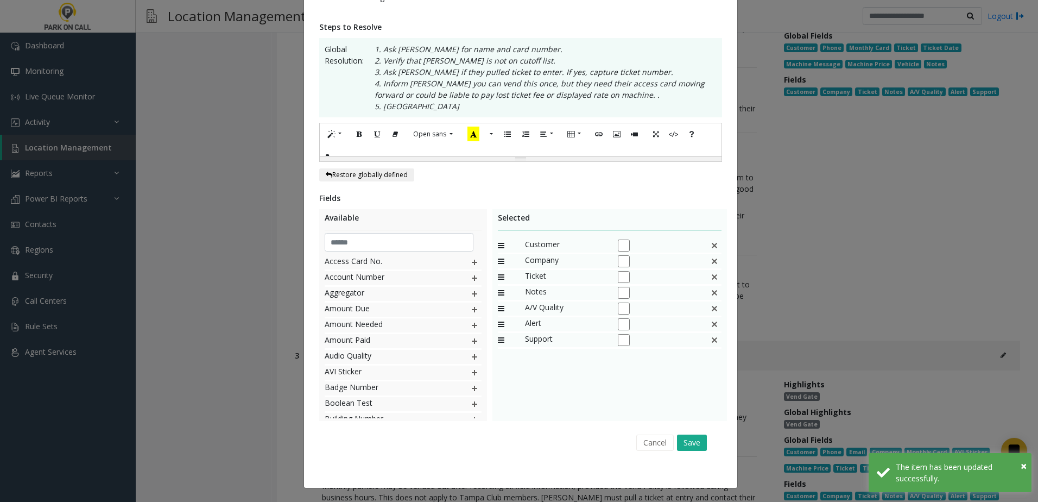
scroll to position [0, 0]
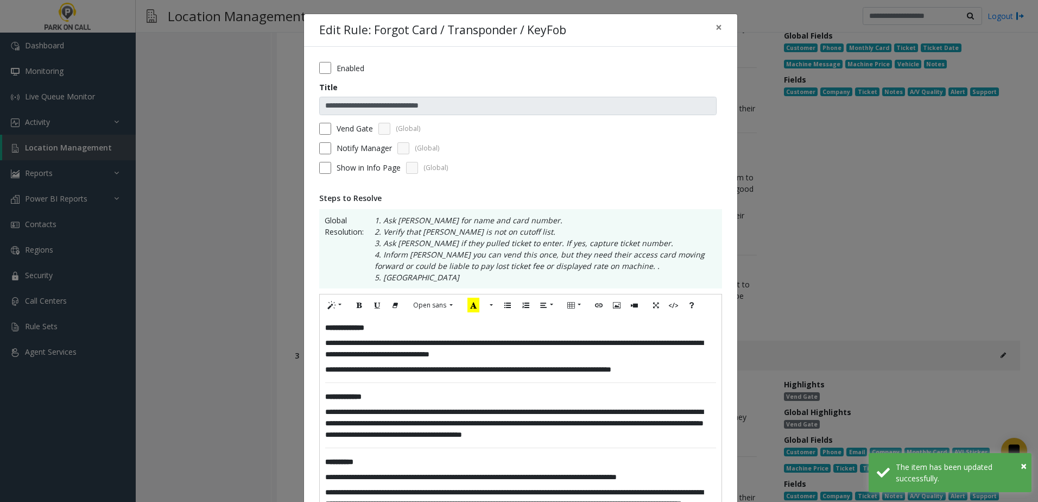
drag, startPoint x: 320, startPoint y: 328, endPoint x: 329, endPoint y: 326, distance: 9.5
click at [320, 328] on div "**********" at bounding box center [521, 493] width 402 height 355
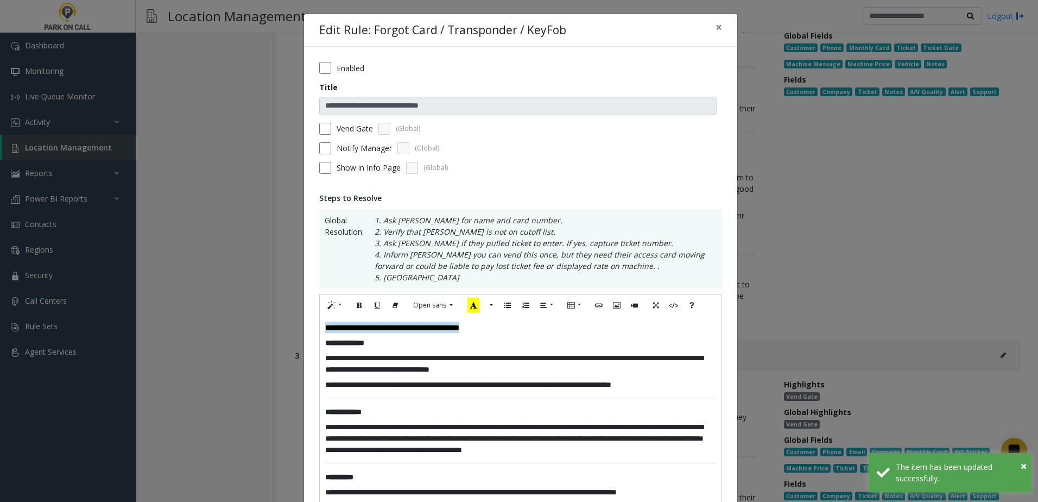
drag, startPoint x: 466, startPoint y: 328, endPoint x: 176, endPoint y: 317, distance: 290.7
click at [176, 317] on div "**********" at bounding box center [519, 251] width 1038 height 502
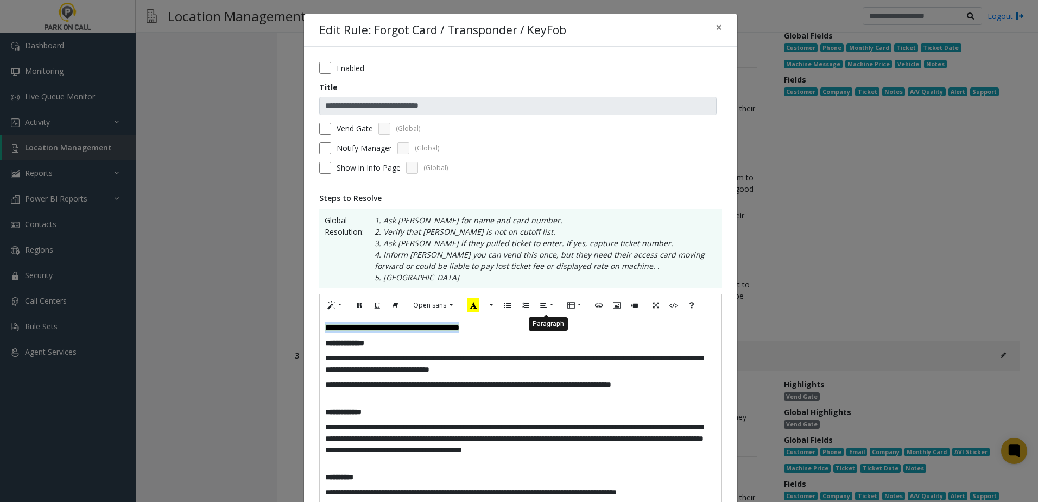
click at [547, 305] on button "Paragraph" at bounding box center [546, 305] width 25 height 17
click at [564, 326] on icon "Align center (CTRL+SHIFT+E)" at bounding box center [567, 325] width 7 height 9
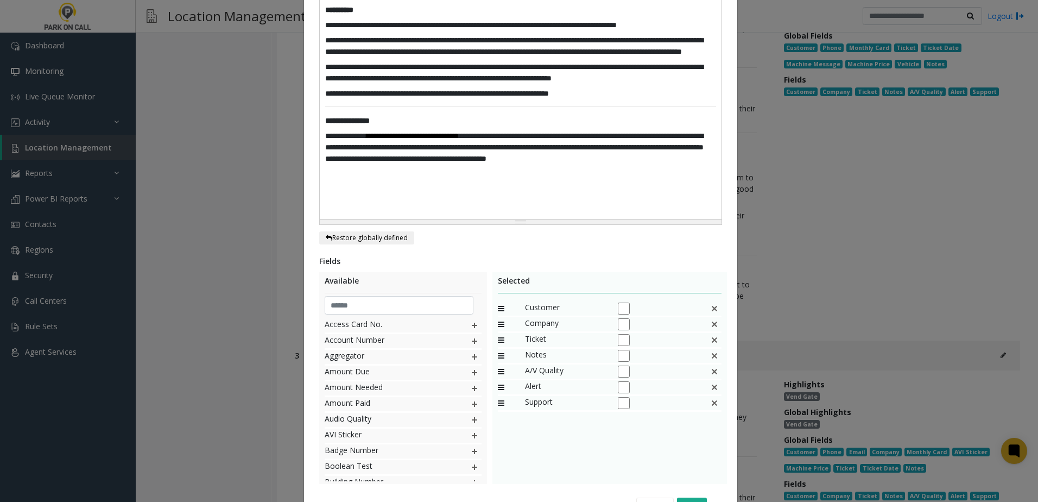
scroll to position [530, 0]
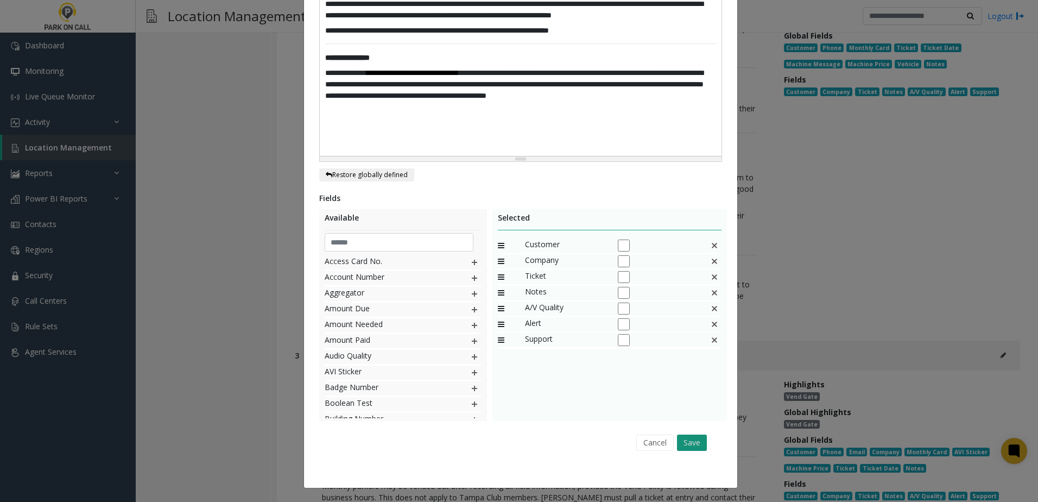
click at [686, 445] on button "Save" at bounding box center [692, 442] width 30 height 16
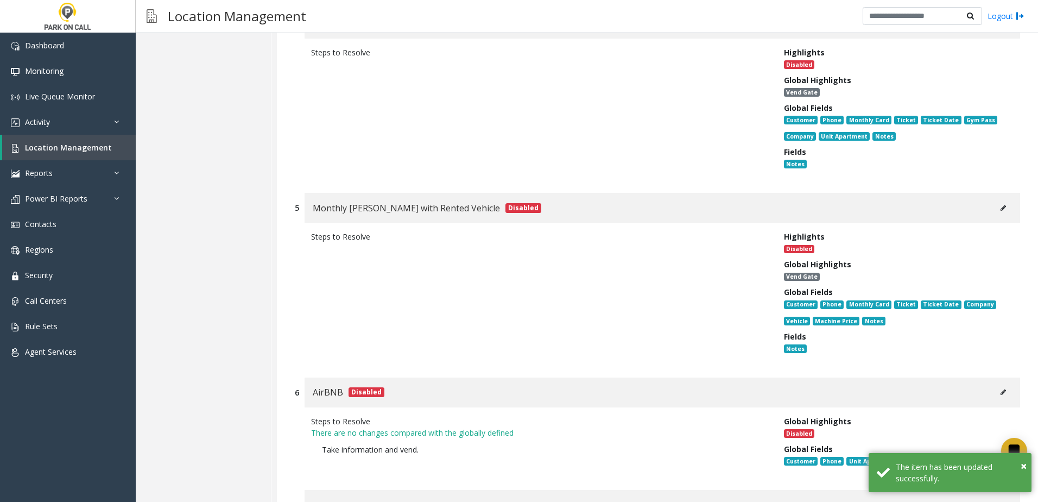
scroll to position [6535, 0]
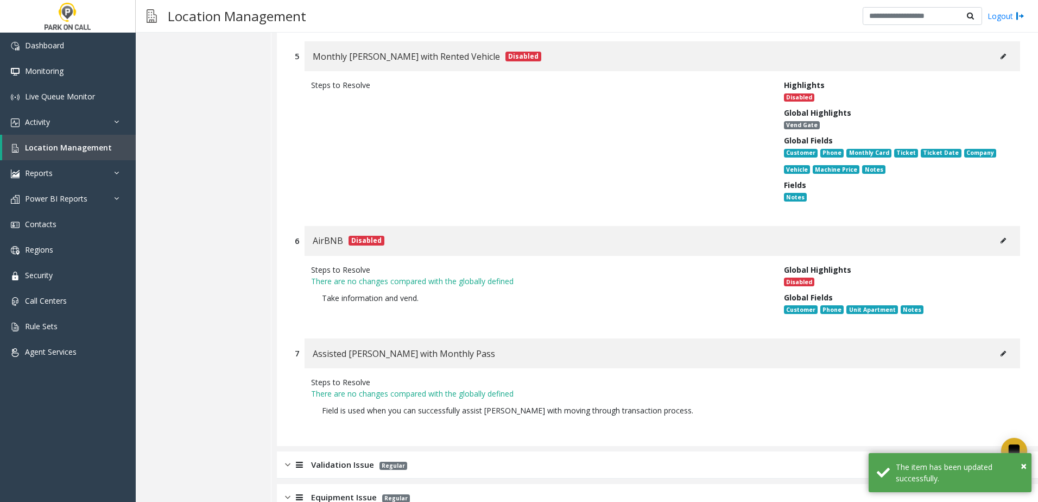
click at [345, 451] on div "Validation Issue Regular" at bounding box center [657, 464] width 761 height 27
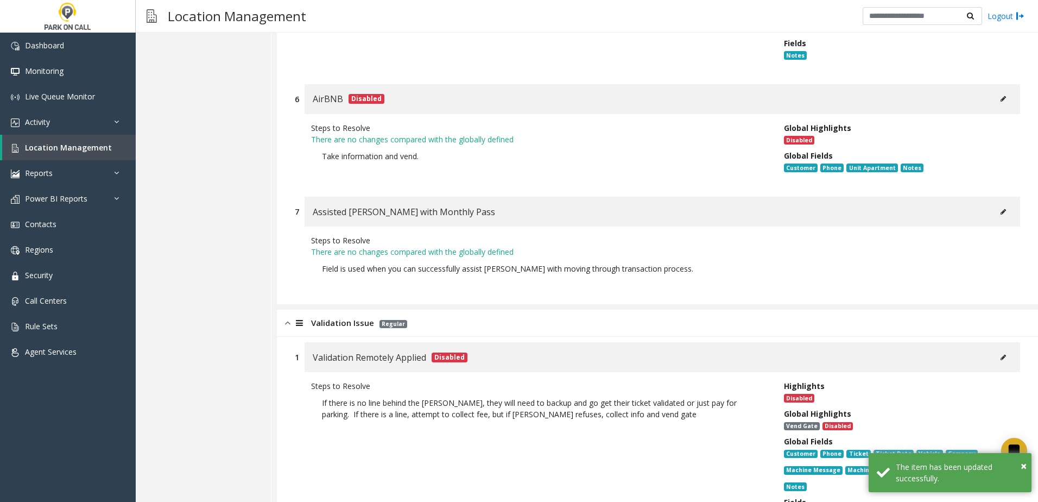
scroll to position [6915, 0]
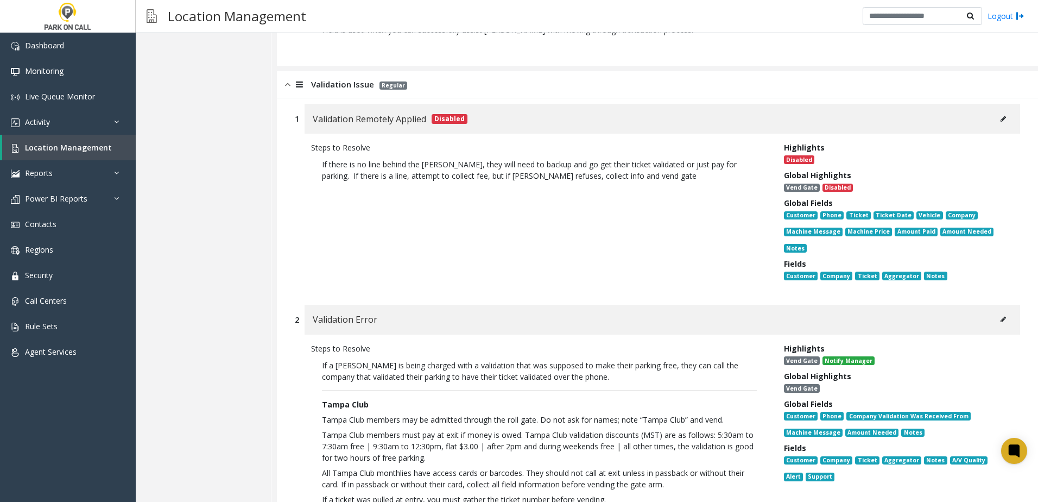
click at [1001, 311] on button at bounding box center [1003, 319] width 17 height 16
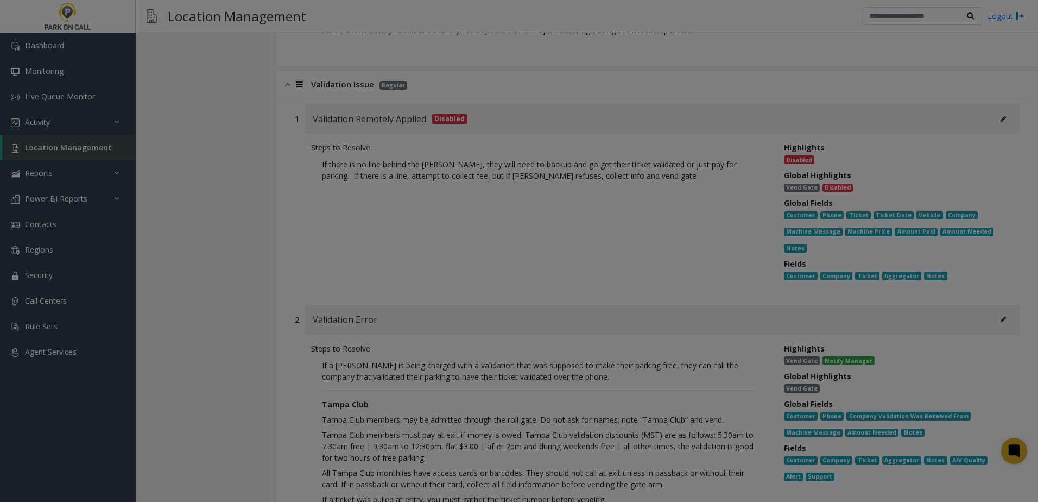
scroll to position [0, 0]
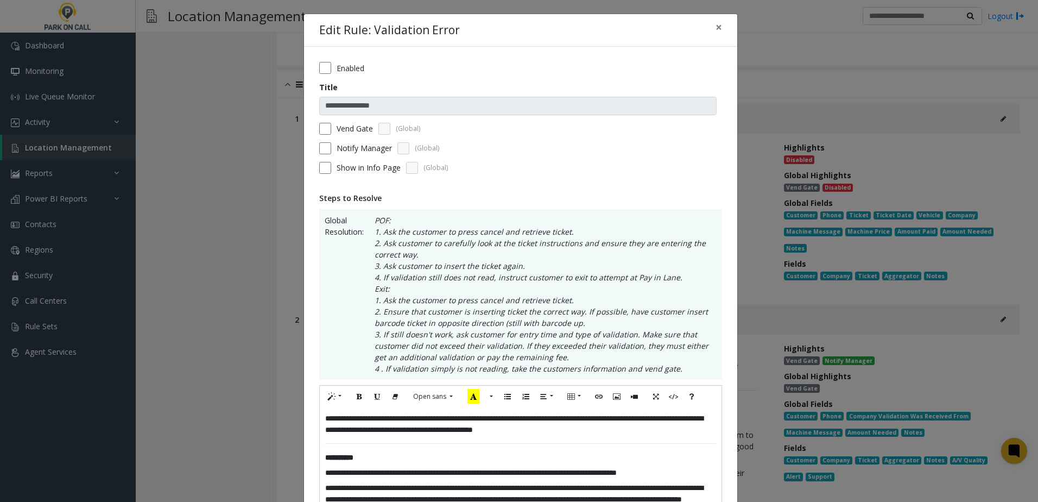
drag, startPoint x: 322, startPoint y: 420, endPoint x: 339, endPoint y: 413, distance: 18.8
click at [325, 418] on p "**********" at bounding box center [520, 424] width 391 height 23
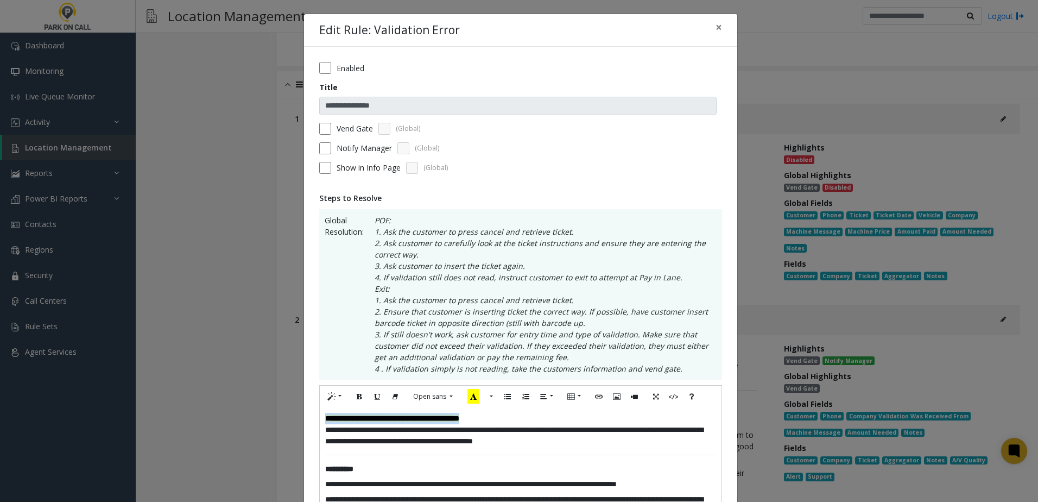
drag, startPoint x: 524, startPoint y: 415, endPoint x: 256, endPoint y: 411, distance: 268.8
click at [256, 411] on div "**********" at bounding box center [519, 251] width 1038 height 502
click at [547, 394] on button "Paragraph" at bounding box center [546, 396] width 25 height 17
click at [564, 418] on icon "Align center (CTRL+SHIFT+E)" at bounding box center [567, 416] width 7 height 9
click at [625, 418] on p "**********" at bounding box center [520, 418] width 391 height 11
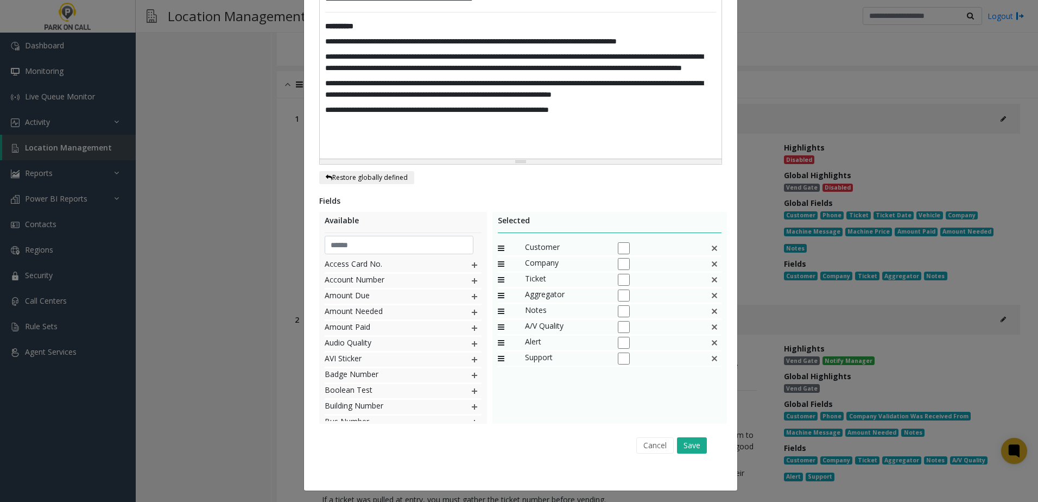
scroll to position [457, 0]
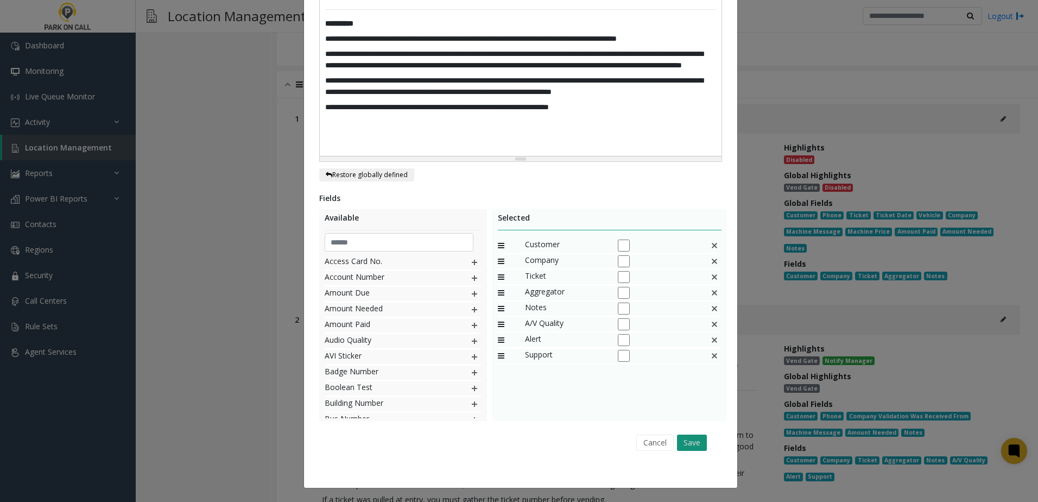
click at [694, 445] on button "Save" at bounding box center [692, 442] width 30 height 16
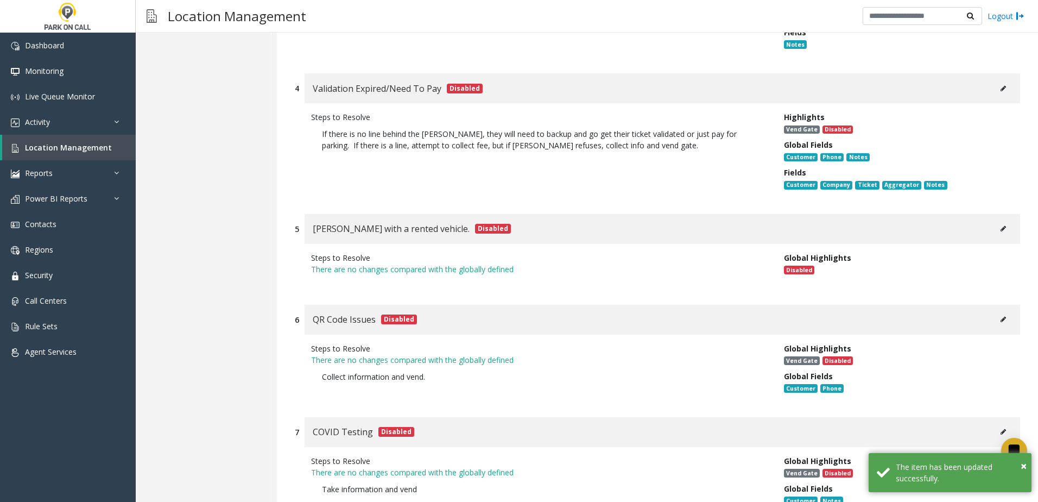
scroll to position [7594, 0]
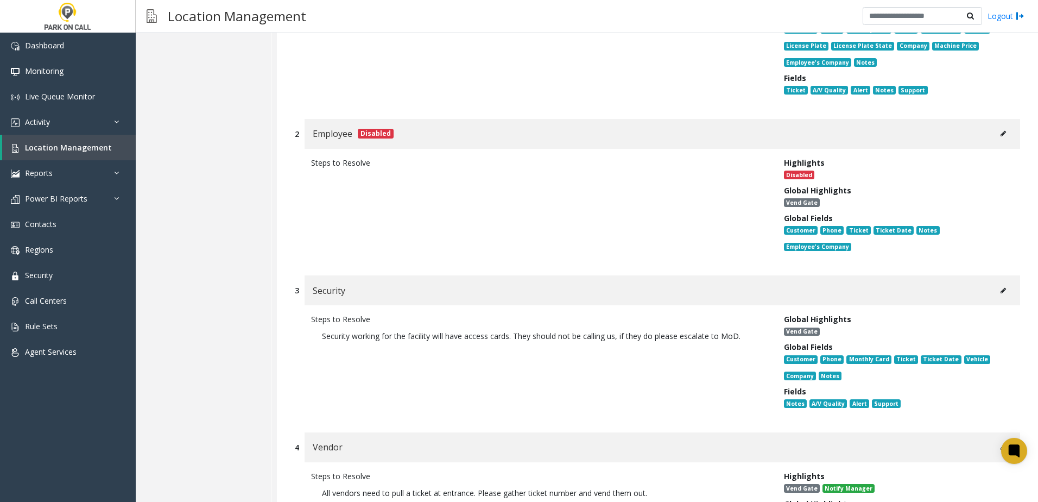
scroll to position [8300, 0]
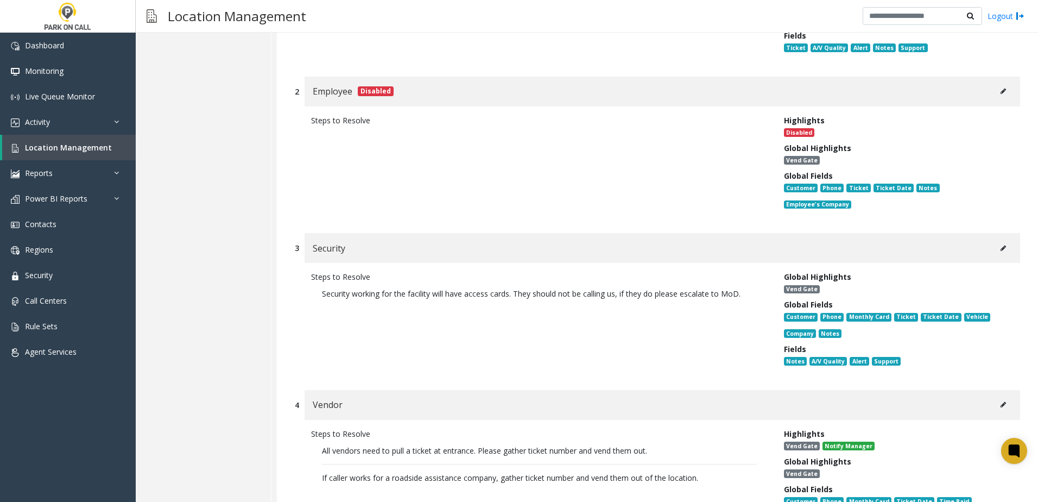
click at [995, 396] on button at bounding box center [1003, 404] width 17 height 16
type input "******"
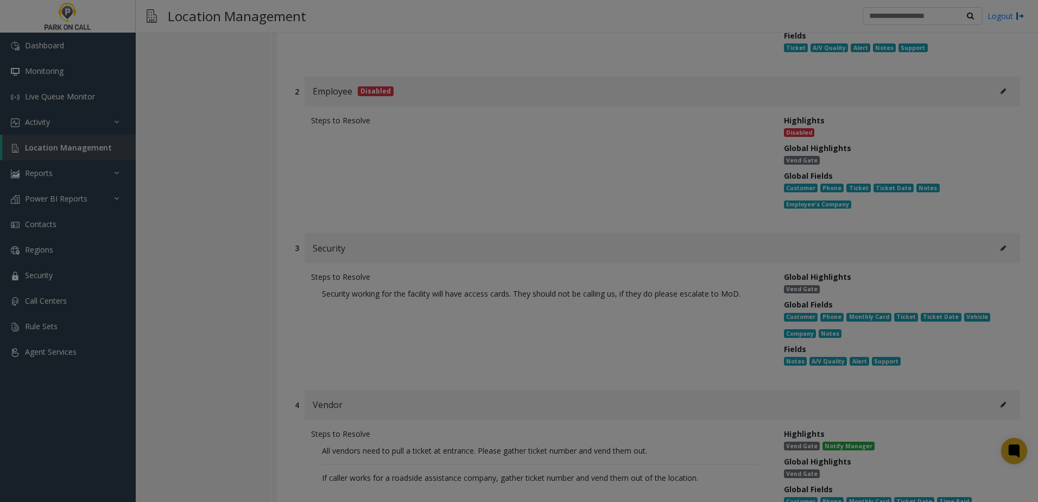
scroll to position [0, 0]
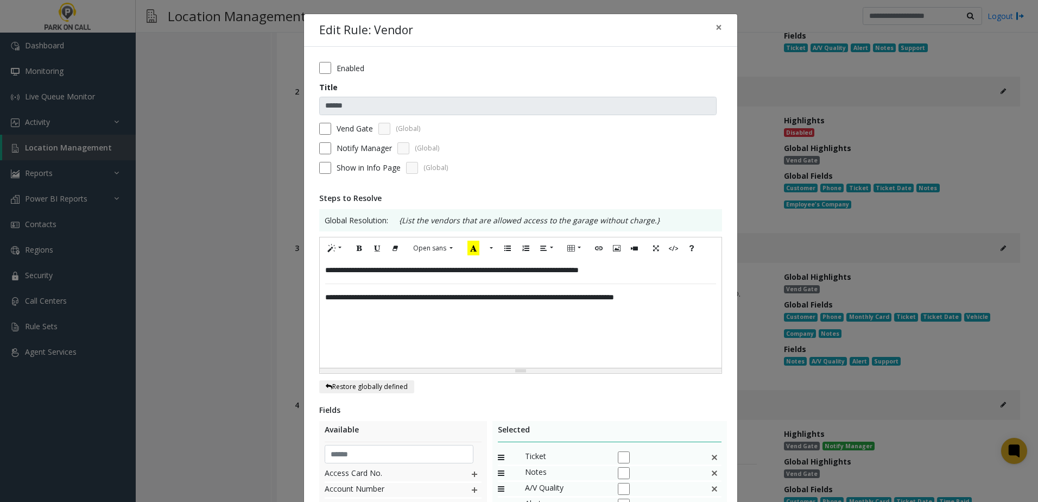
click at [320, 273] on div "**********" at bounding box center [521, 313] width 402 height 109
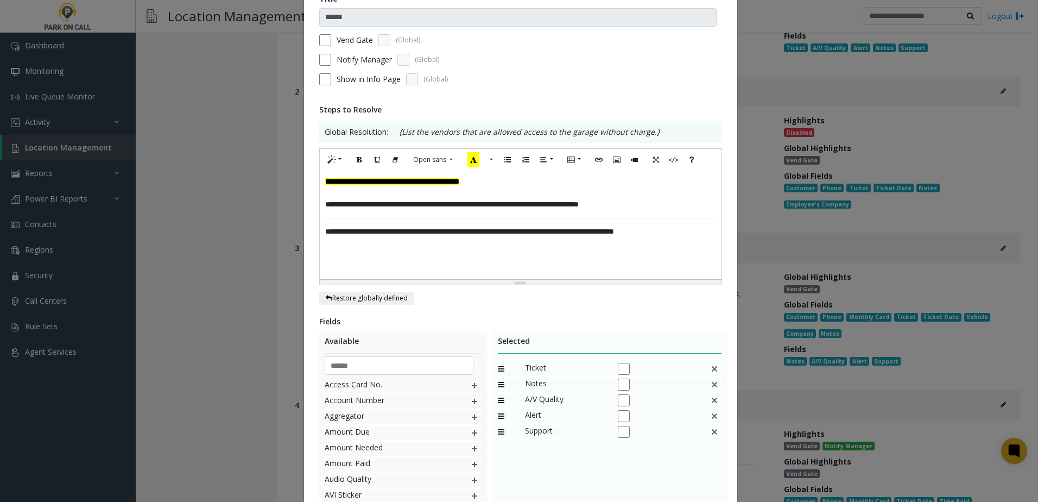
scroll to position [212, 0]
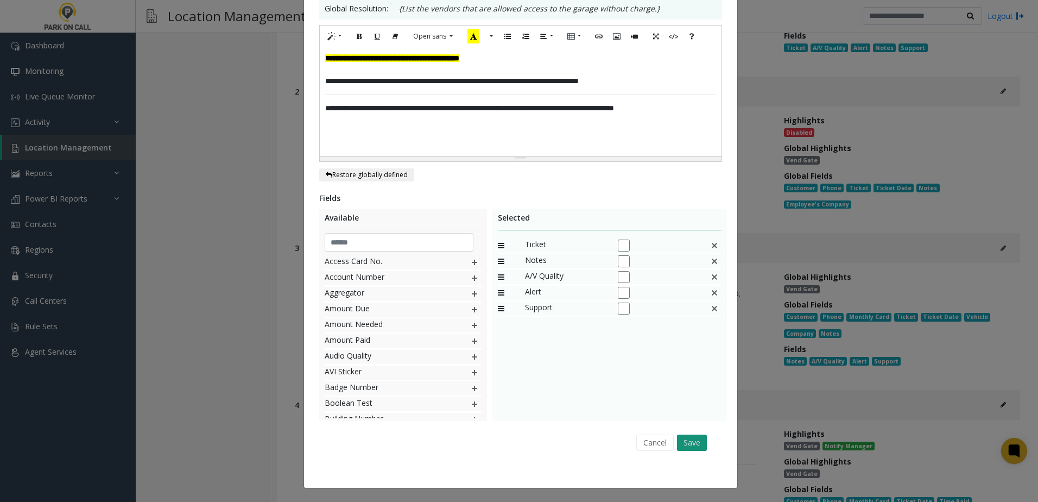
click at [694, 443] on button "Save" at bounding box center [692, 442] width 30 height 16
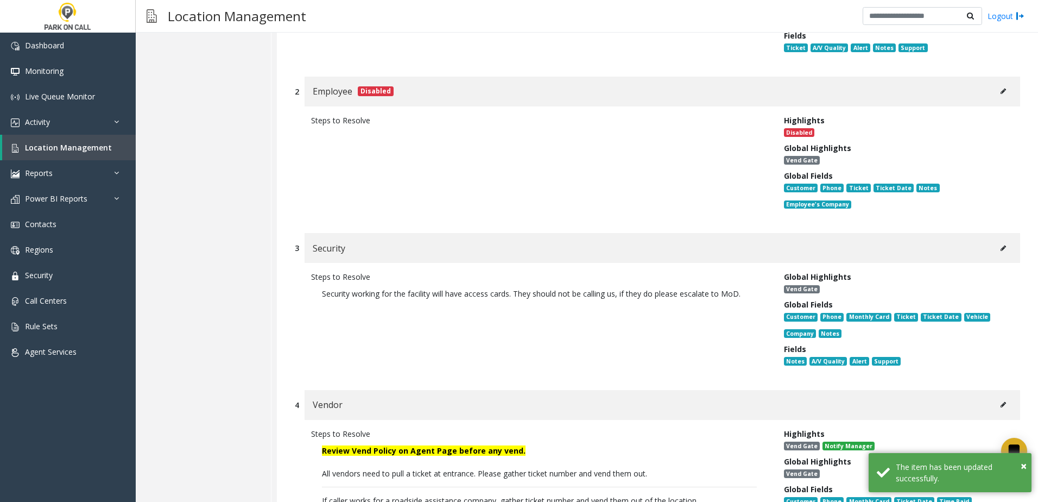
click at [995, 240] on button at bounding box center [1003, 248] width 17 height 16
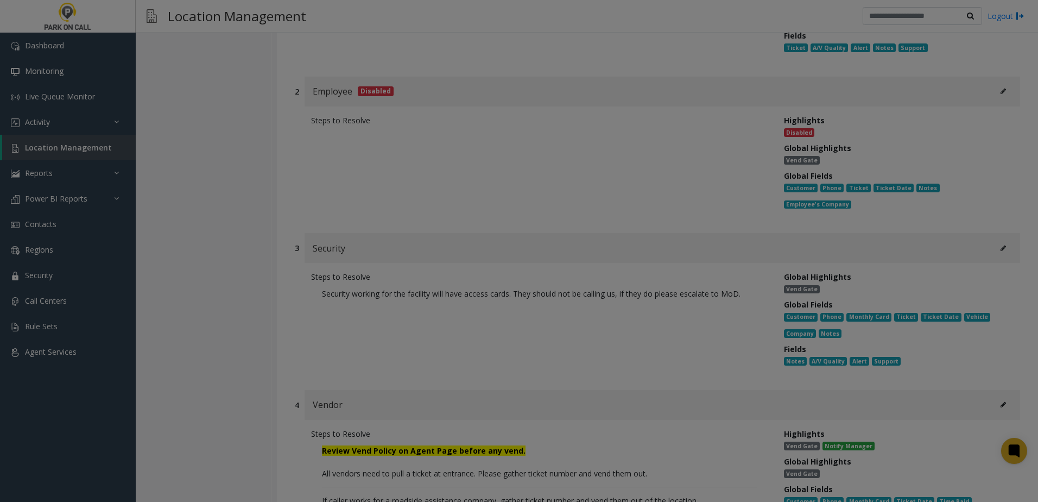
scroll to position [0, 0]
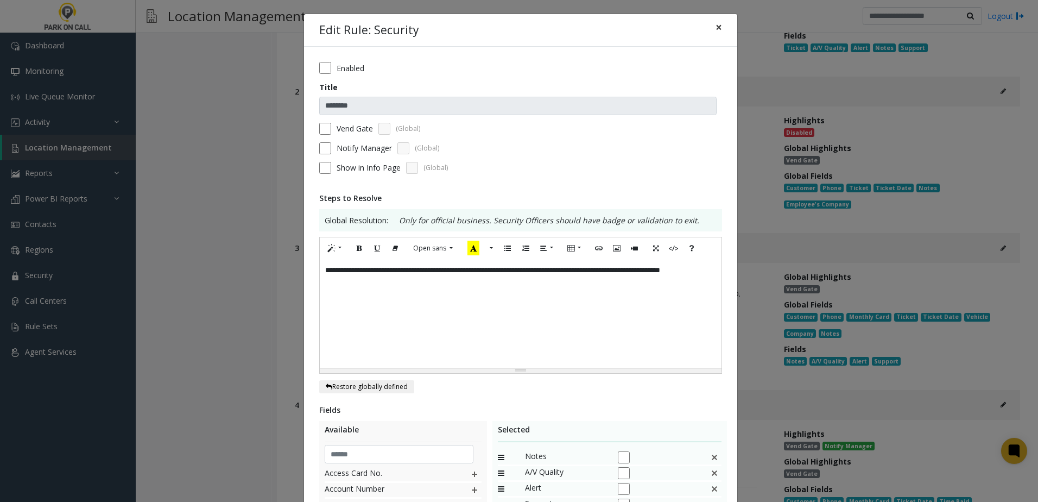
click at [709, 24] on button "×" at bounding box center [719, 27] width 22 height 27
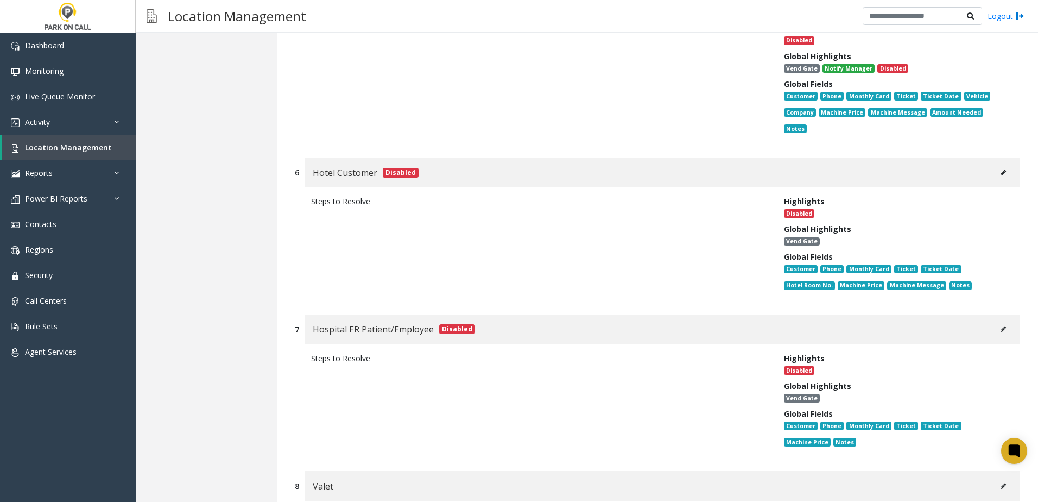
scroll to position [8951, 0]
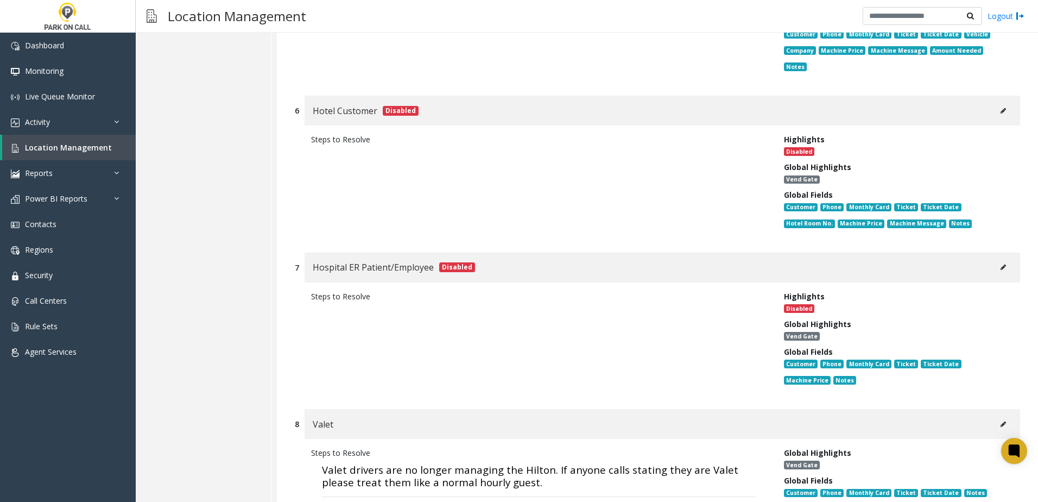
click at [1001, 421] on icon at bounding box center [1003, 424] width 5 height 7
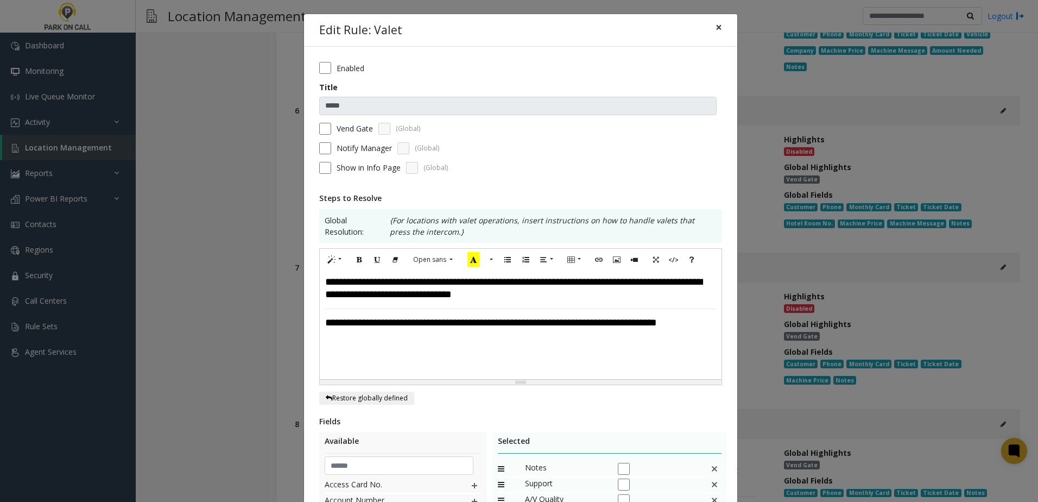
click at [720, 30] on button "×" at bounding box center [719, 27] width 22 height 27
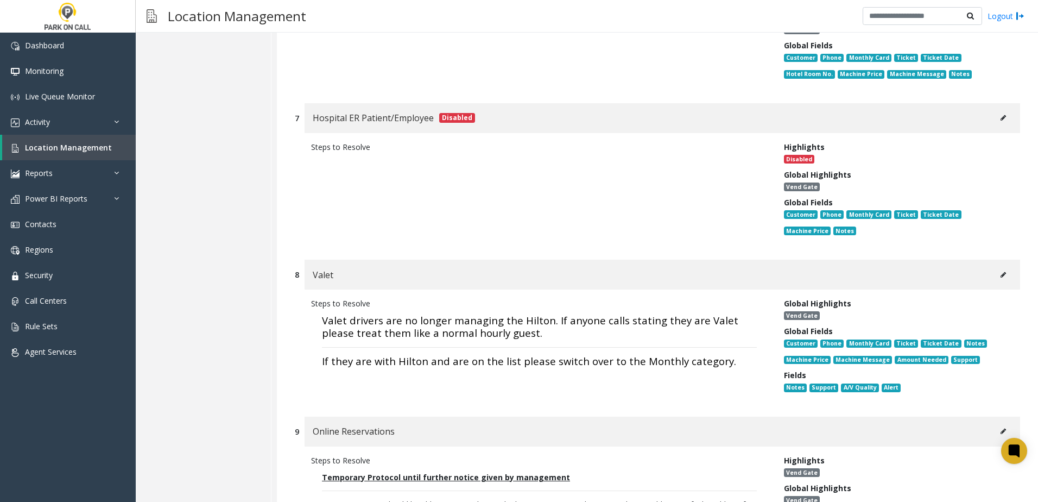
scroll to position [9168, 0]
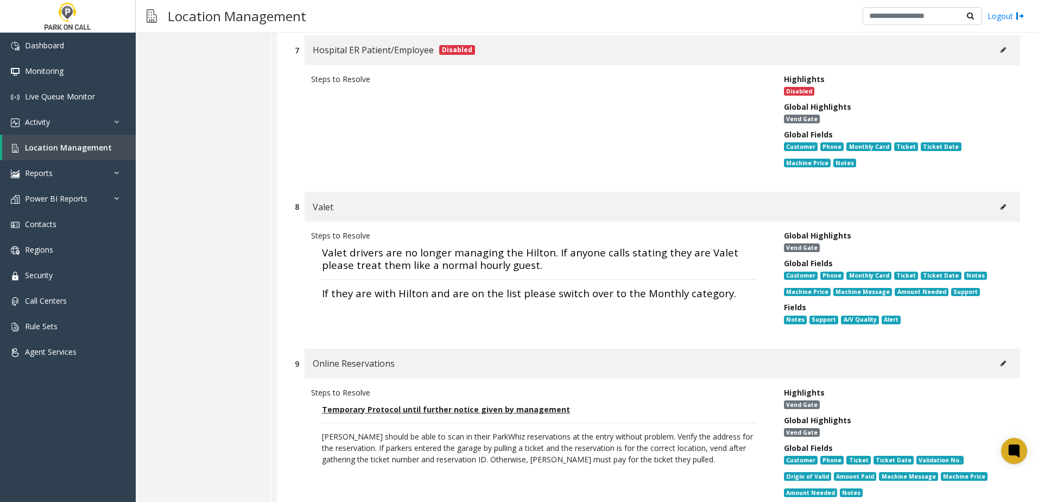
click at [1001, 360] on icon at bounding box center [1003, 363] width 5 height 7
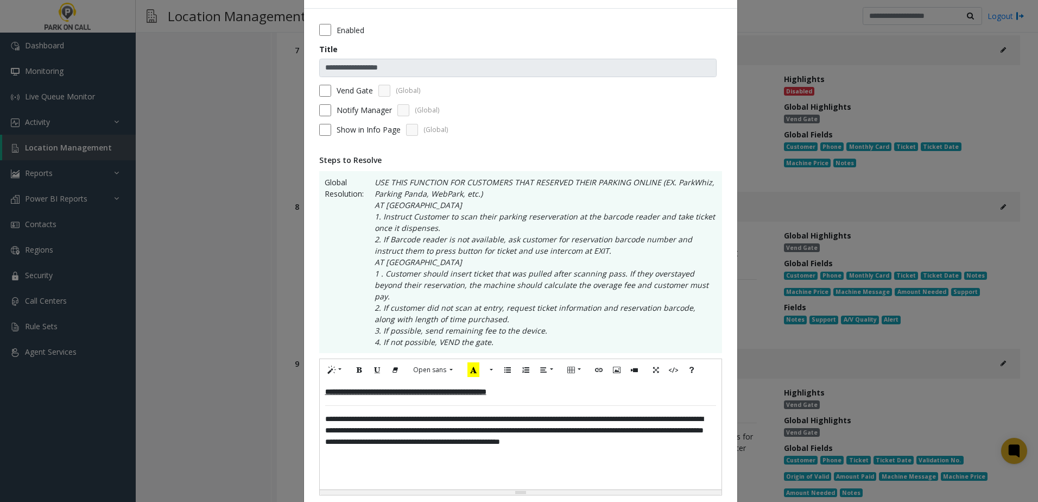
scroll to position [54, 0]
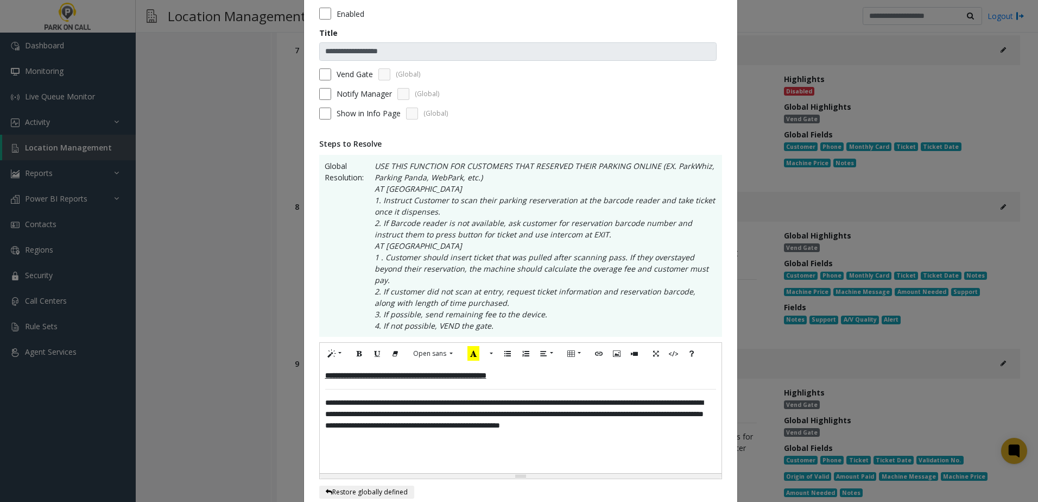
click at [577, 364] on div "**********" at bounding box center [521, 418] width 402 height 109
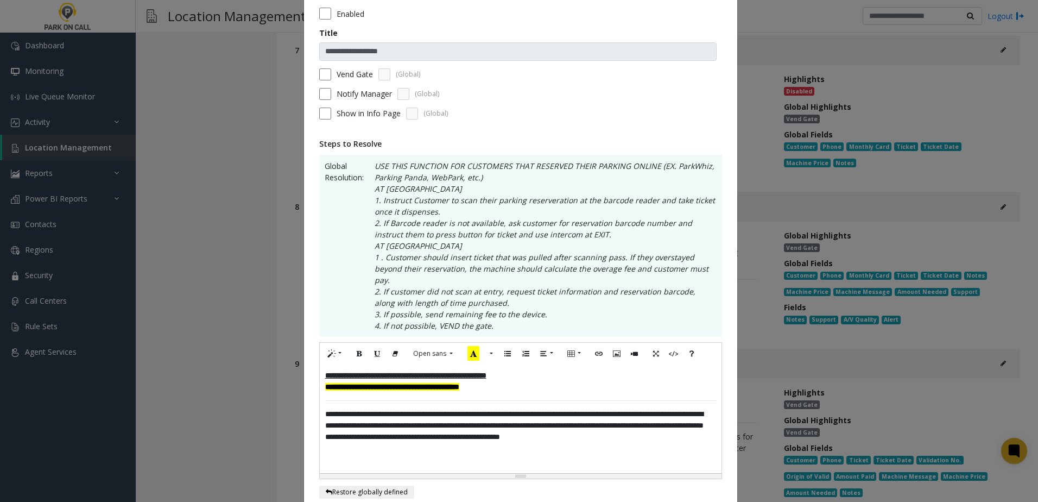
click at [325, 383] on font "**********" at bounding box center [392, 387] width 134 height 8
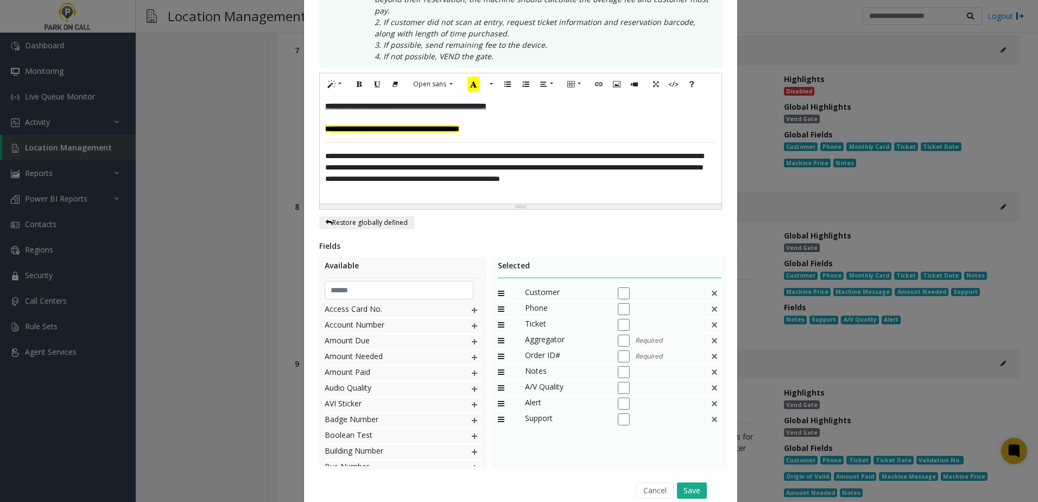
scroll to position [326, 0]
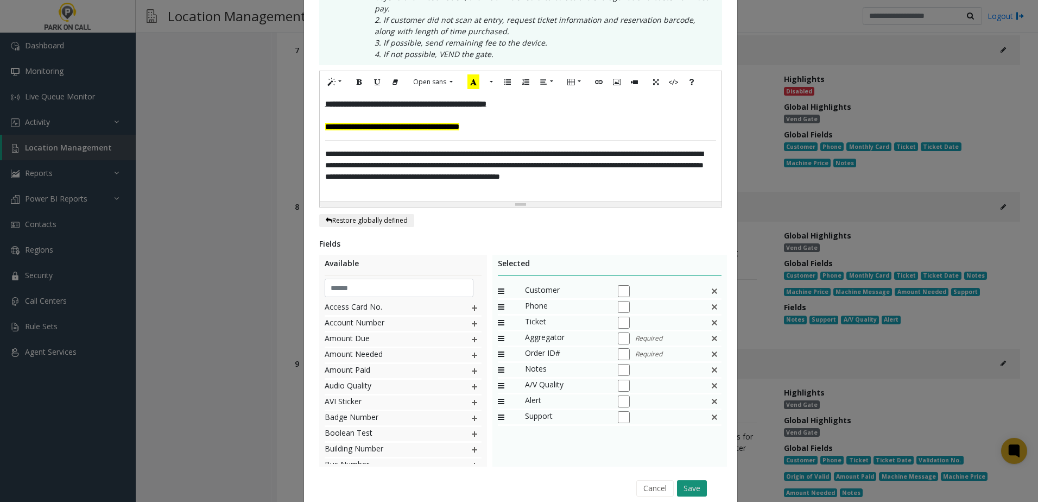
click at [680, 480] on button "Save" at bounding box center [692, 488] width 30 height 16
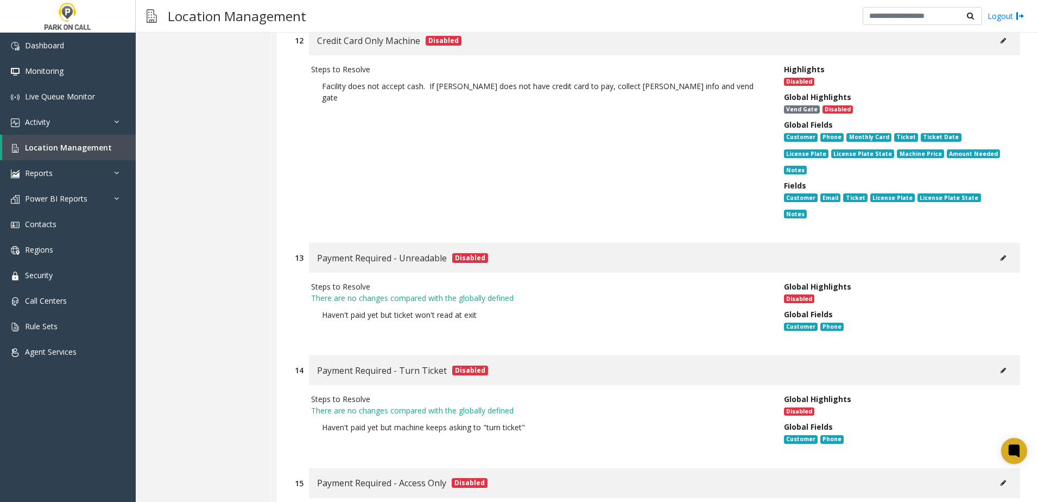
scroll to position [3361, 0]
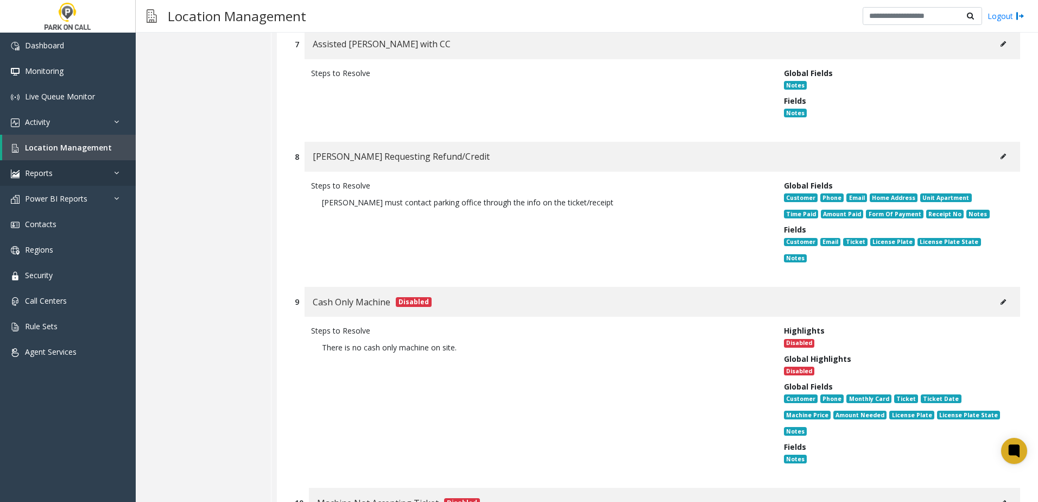
scroll to position [2601, 0]
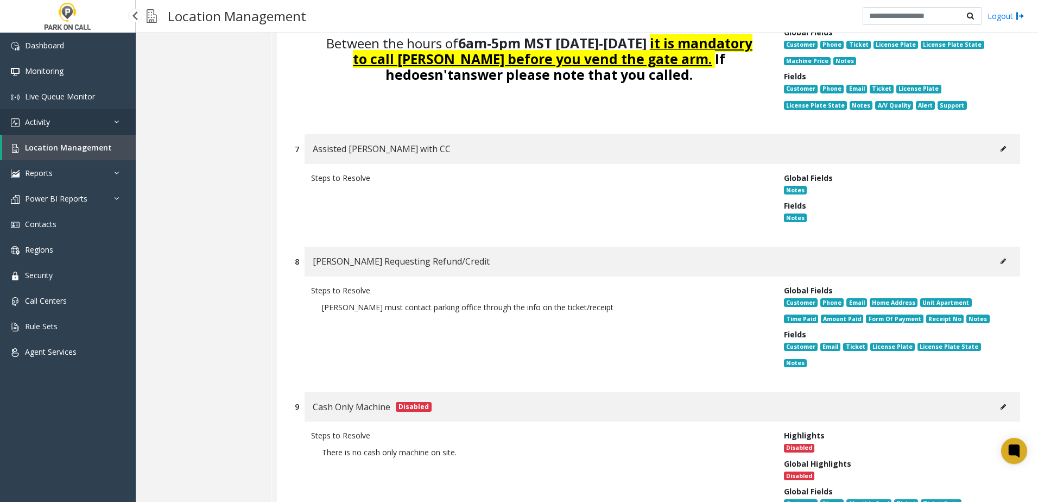
click at [65, 136] on ul "Dashboard Monitoring Live Queue Monitor Activity Daily Activity Lane Activity A…" at bounding box center [68, 199] width 136 height 332
click at [40, 122] on span "Activity" at bounding box center [37, 122] width 25 height 10
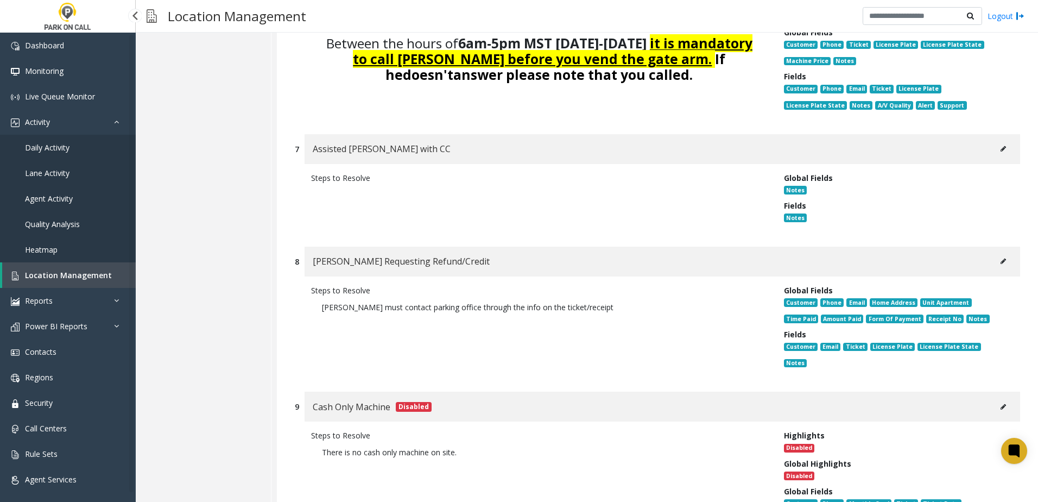
click at [48, 153] on link "Daily Activity" at bounding box center [68, 148] width 136 height 26
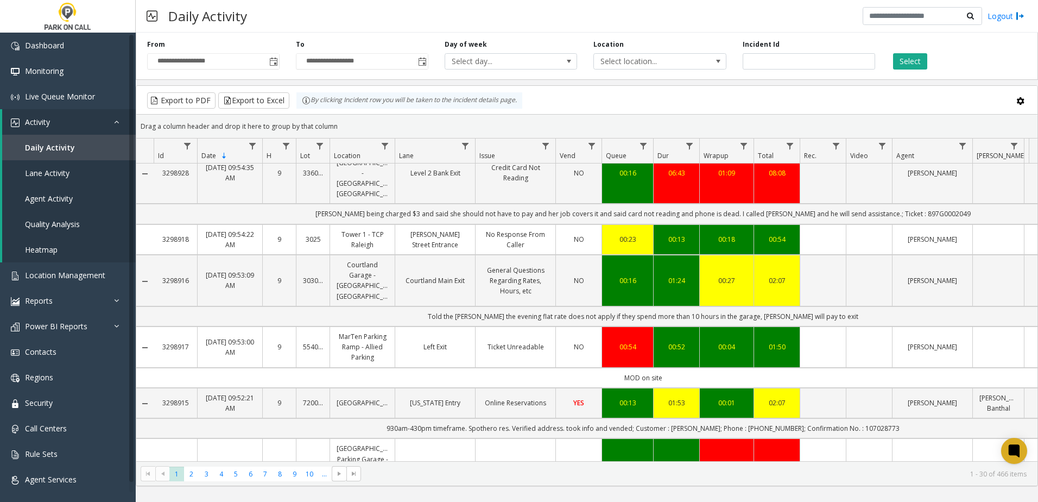
scroll to position [1487, 0]
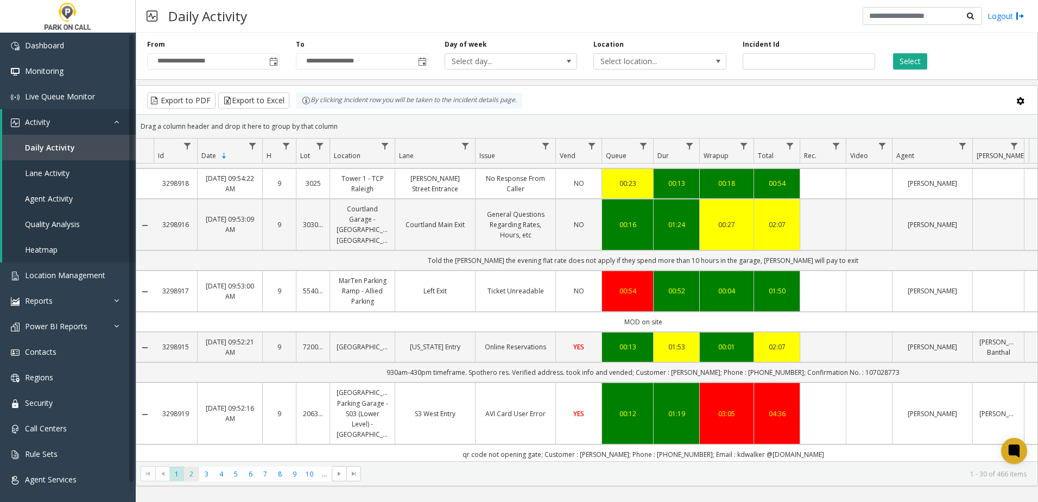
click at [188, 477] on span "2" at bounding box center [191, 473] width 15 height 15
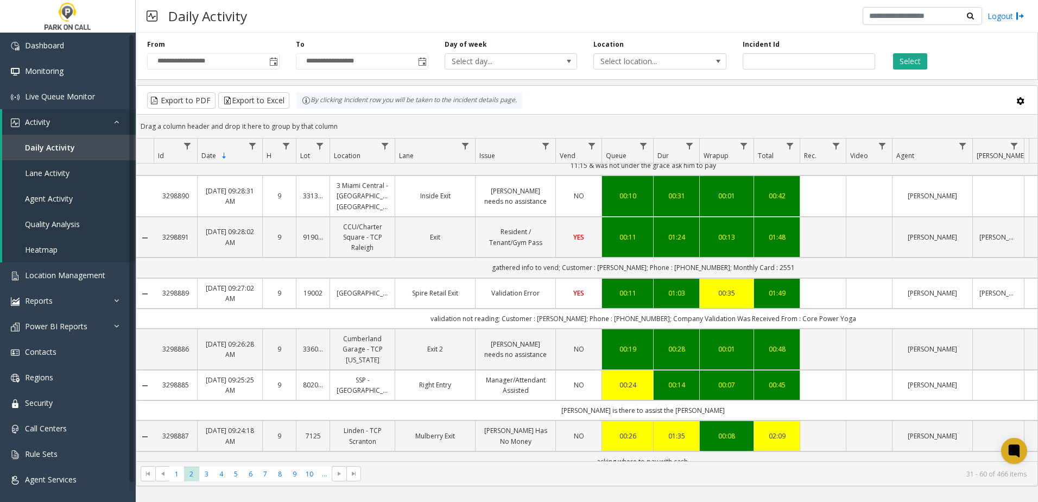
scroll to position [1415, 0]
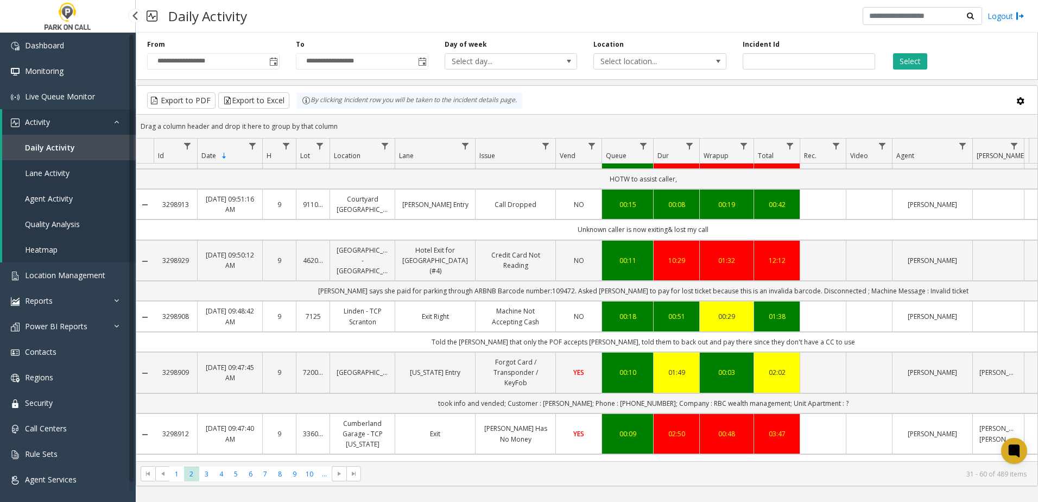
click at [391, 126] on div "Drag a column header and drop it here to group by that column" at bounding box center [586, 126] width 901 height 19
